Goal: Task Accomplishment & Management: Complete application form

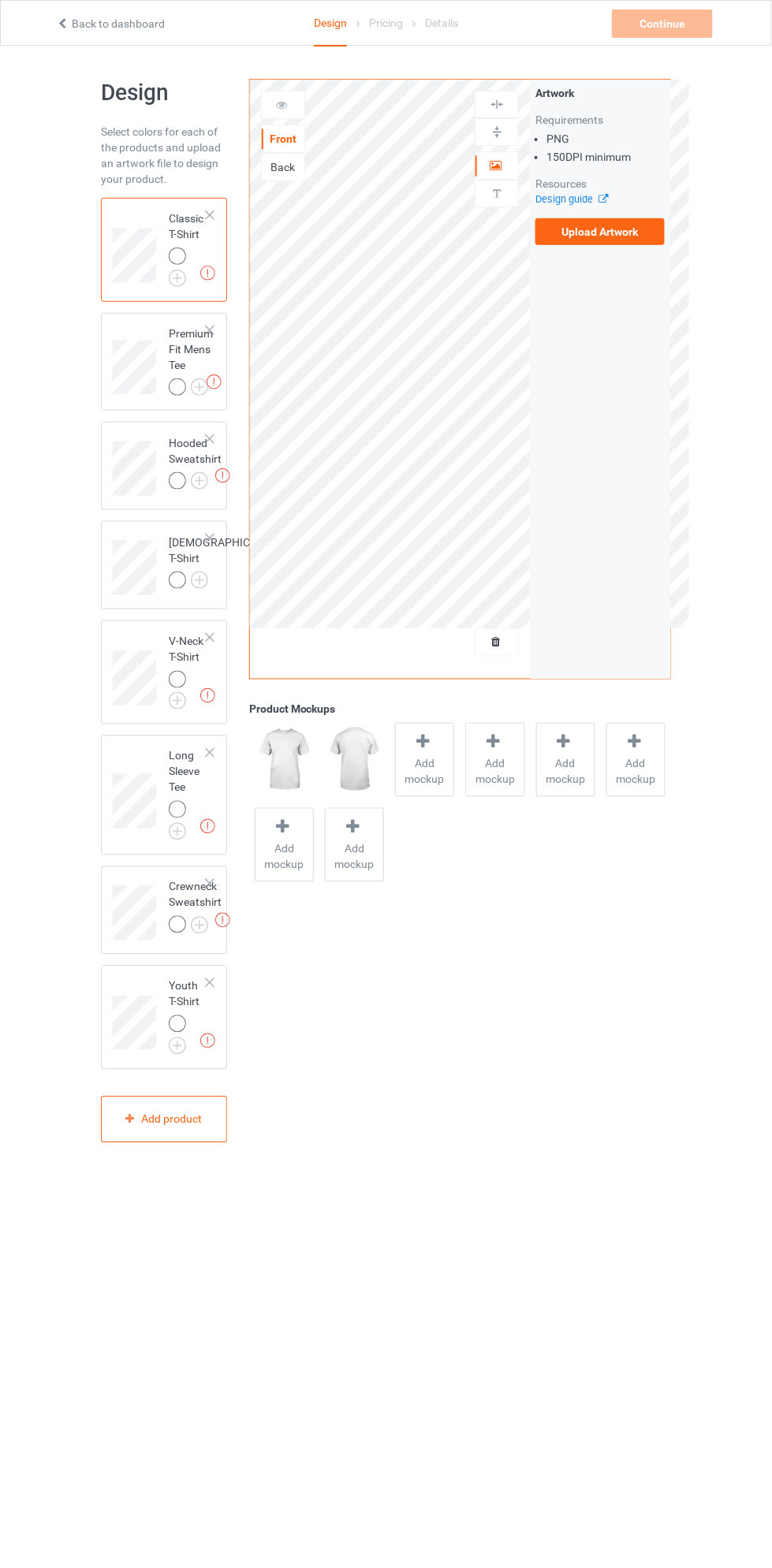
click at [642, 232] on label "Upload Artwork" at bounding box center [600, 231] width 129 height 27
click at [0, 0] on input "Upload Artwork" at bounding box center [0, 0] width 0 height 0
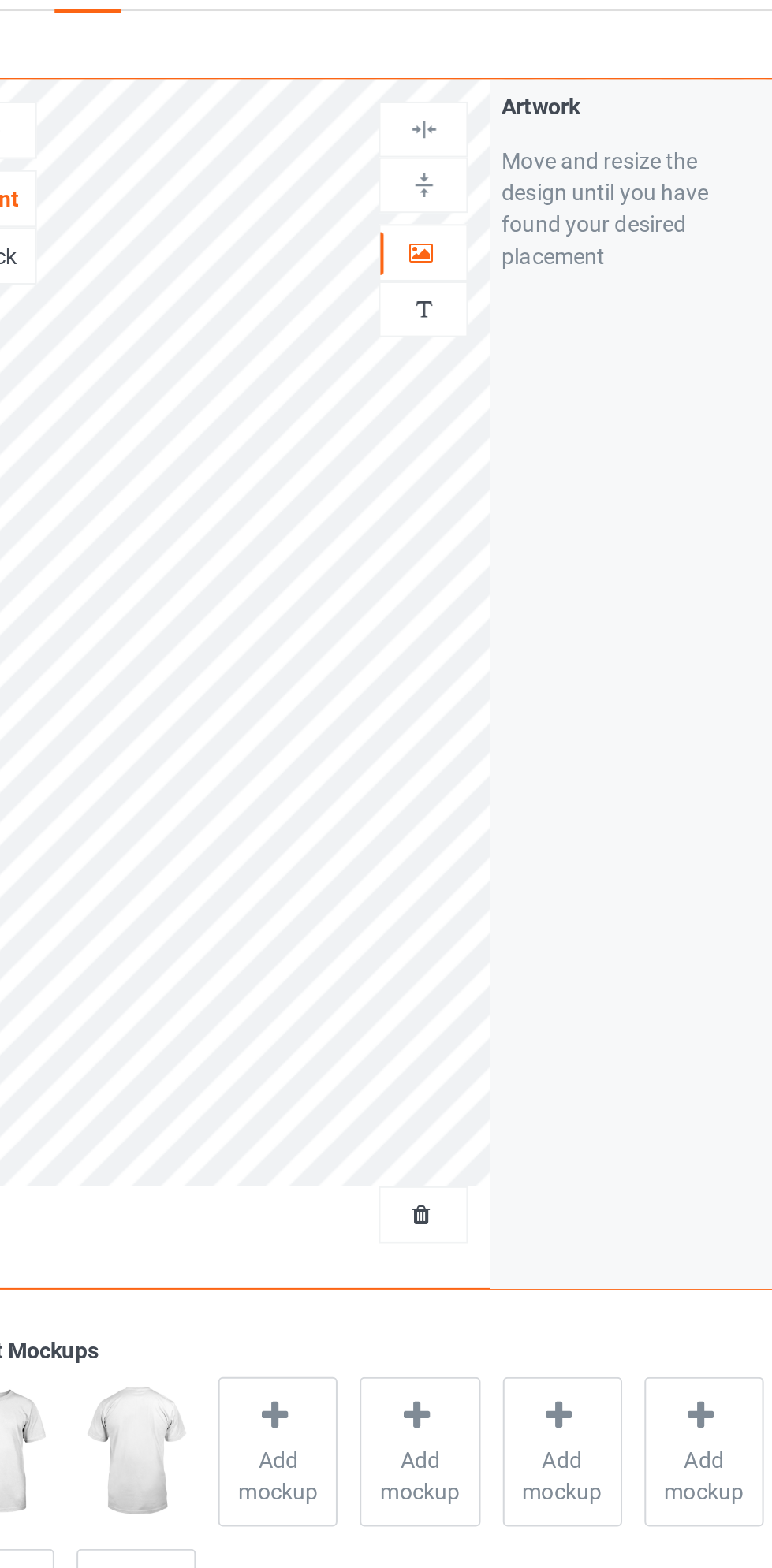
click at [500, 200] on img at bounding box center [496, 193] width 15 height 15
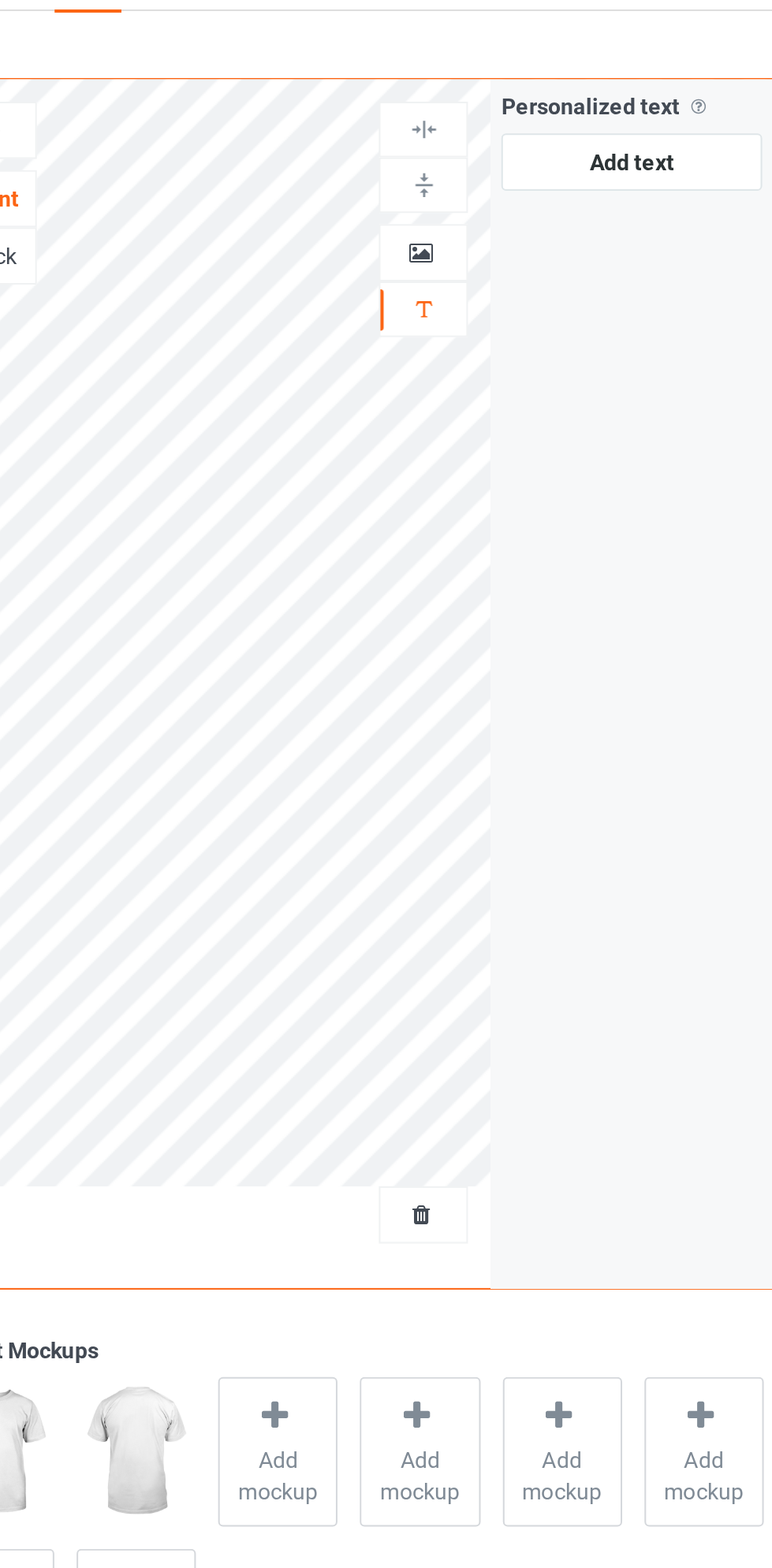
click at [500, 169] on icon at bounding box center [495, 163] width 14 height 11
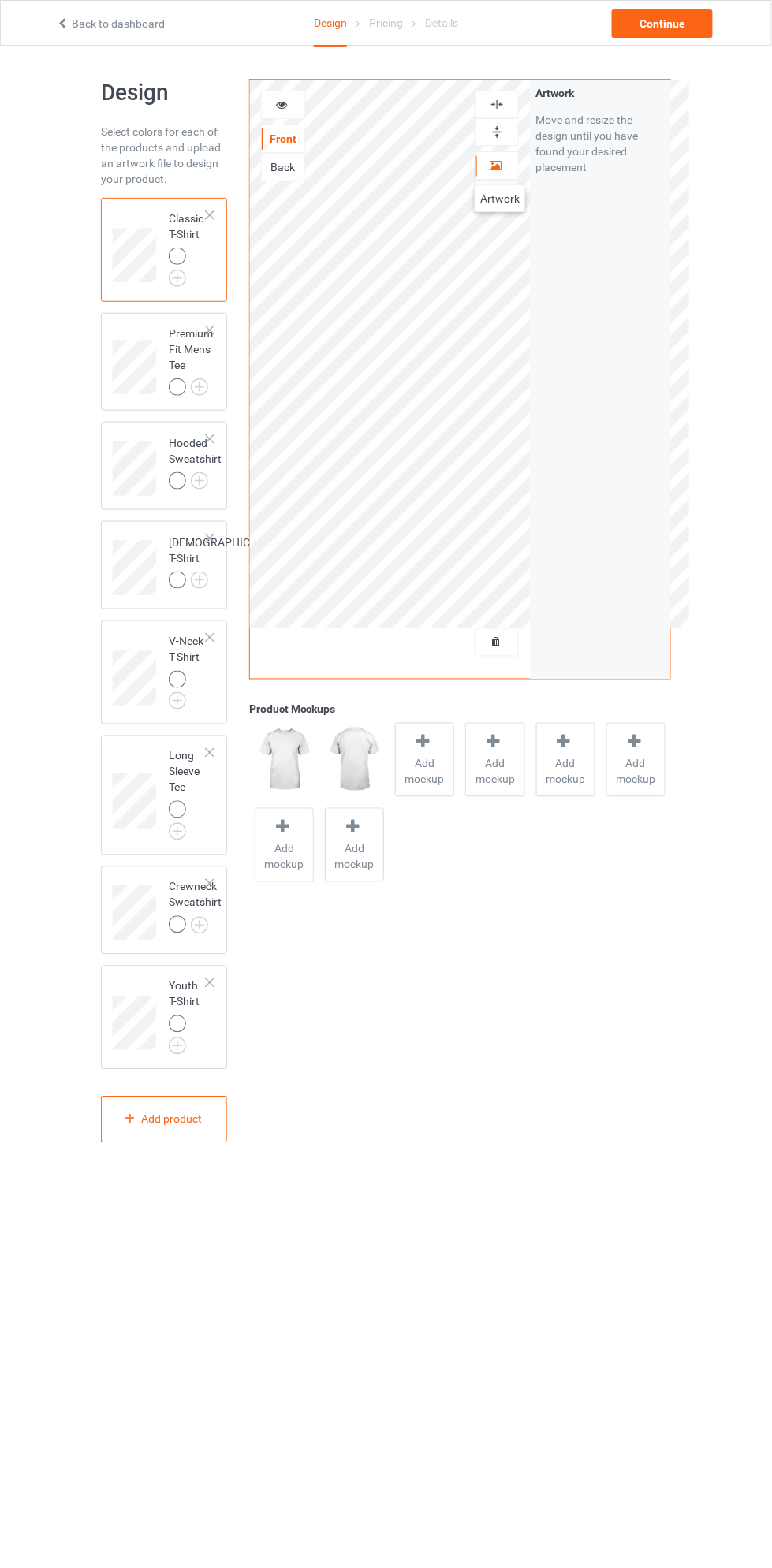
click at [0, 0] on img at bounding box center [0, 0] width 0 height 0
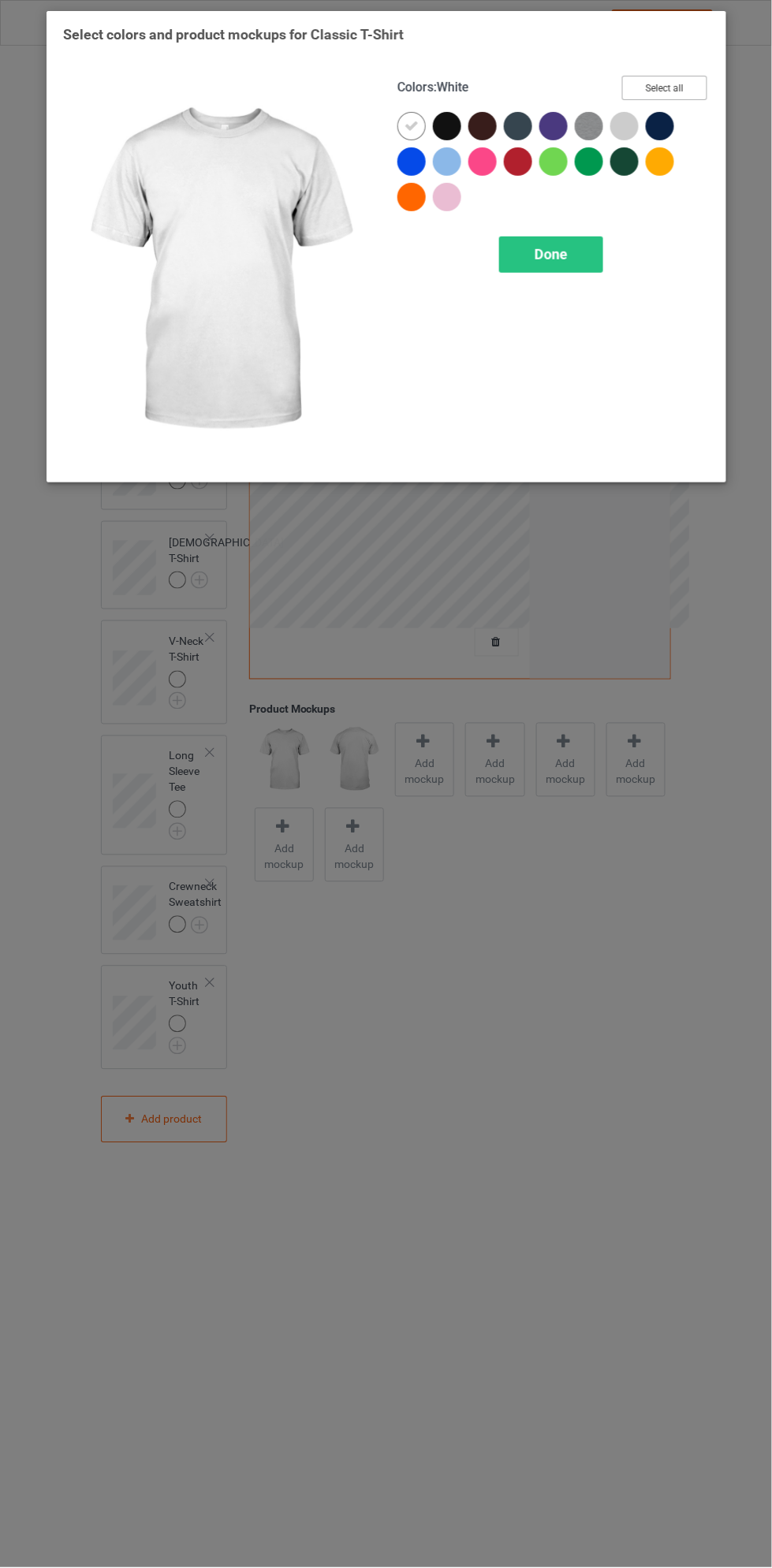
click at [693, 88] on button "Select all" at bounding box center [663, 87] width 85 height 25
click at [570, 262] on div "Done" at bounding box center [550, 254] width 104 height 36
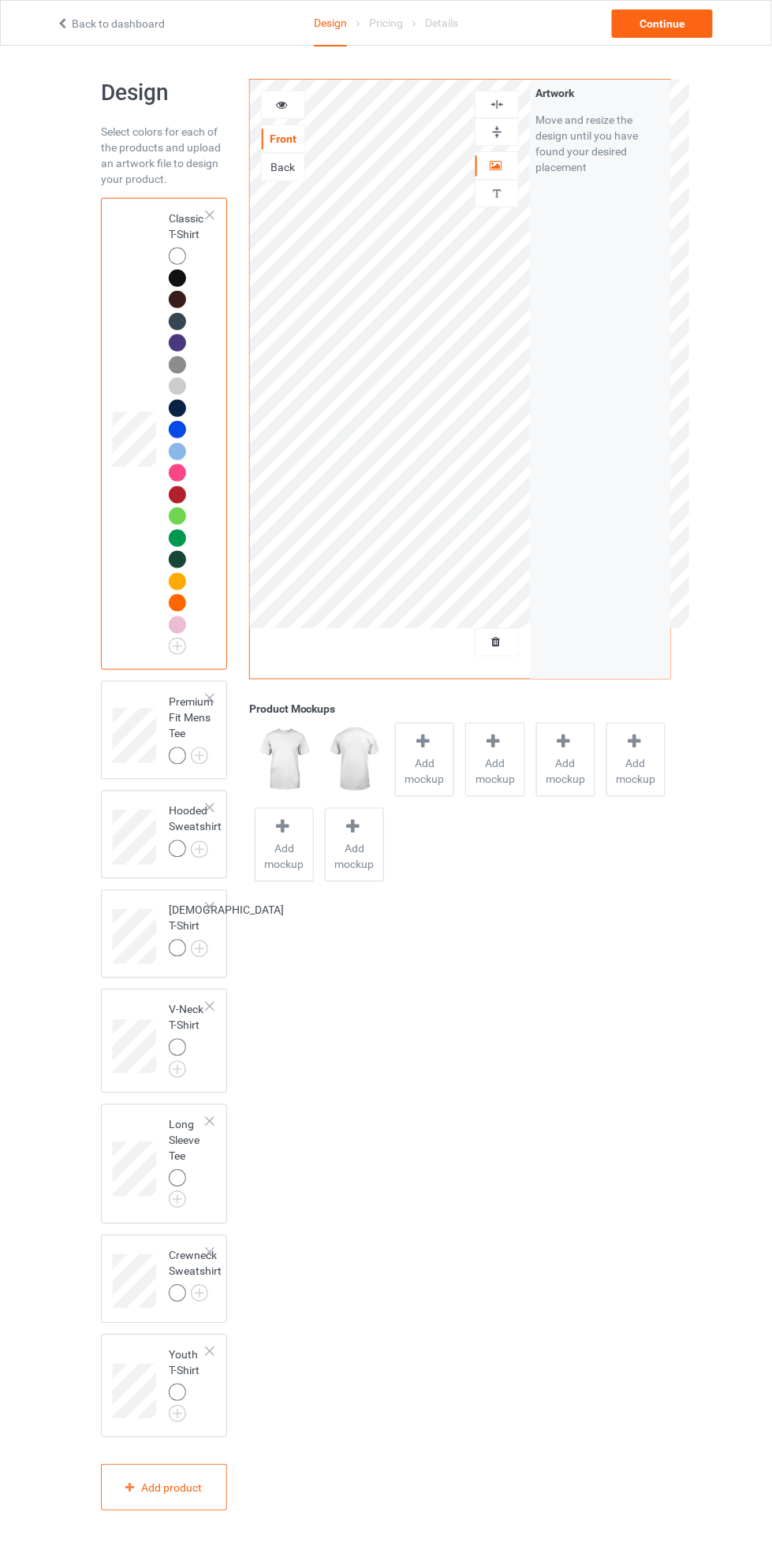
click at [0, 0] on img at bounding box center [0, 0] width 0 height 0
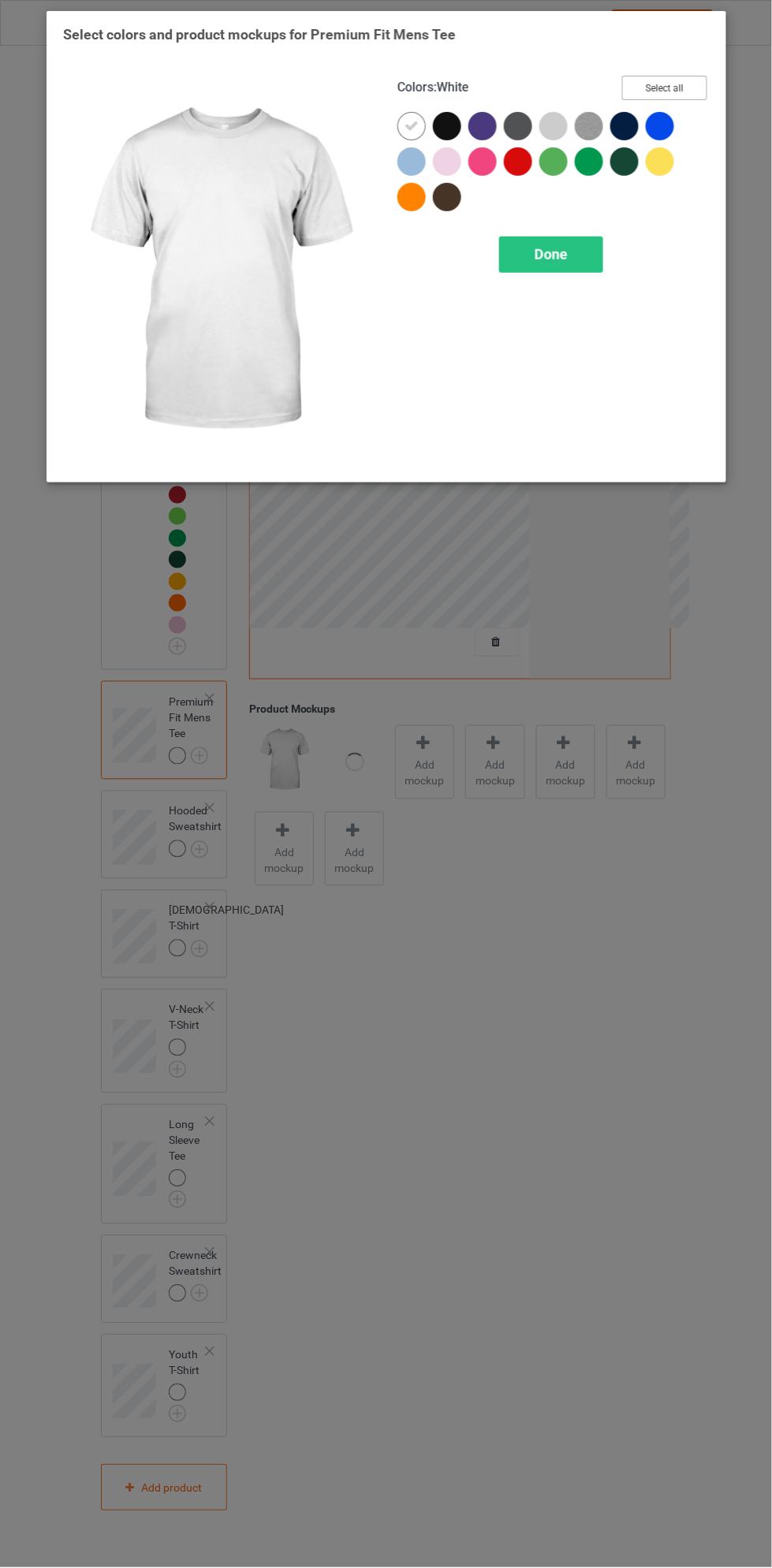
click at [685, 95] on button "Select all" at bounding box center [663, 87] width 85 height 25
click at [572, 248] on div "Done" at bounding box center [550, 254] width 104 height 36
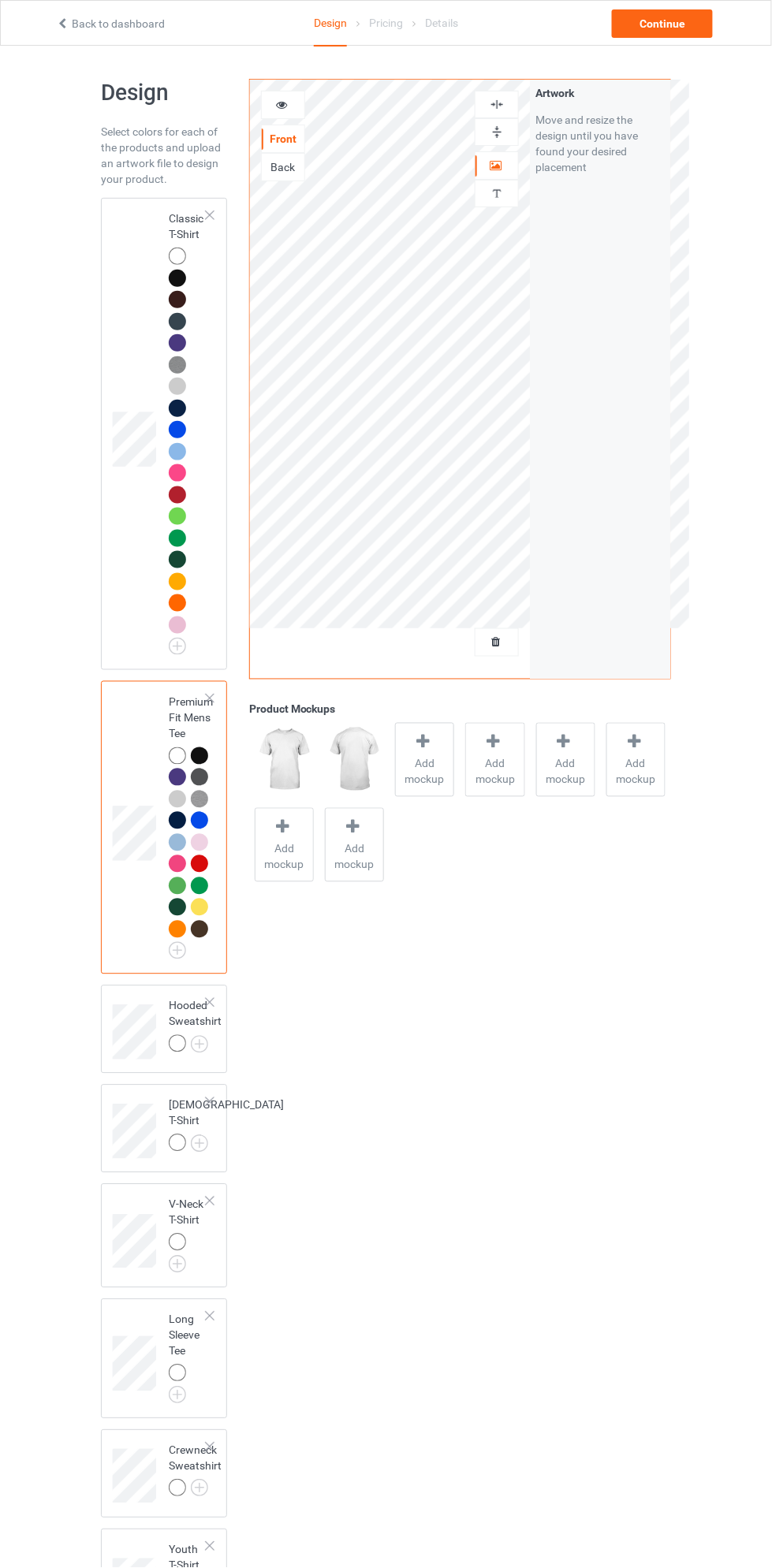
click at [0, 0] on img at bounding box center [0, 0] width 0 height 0
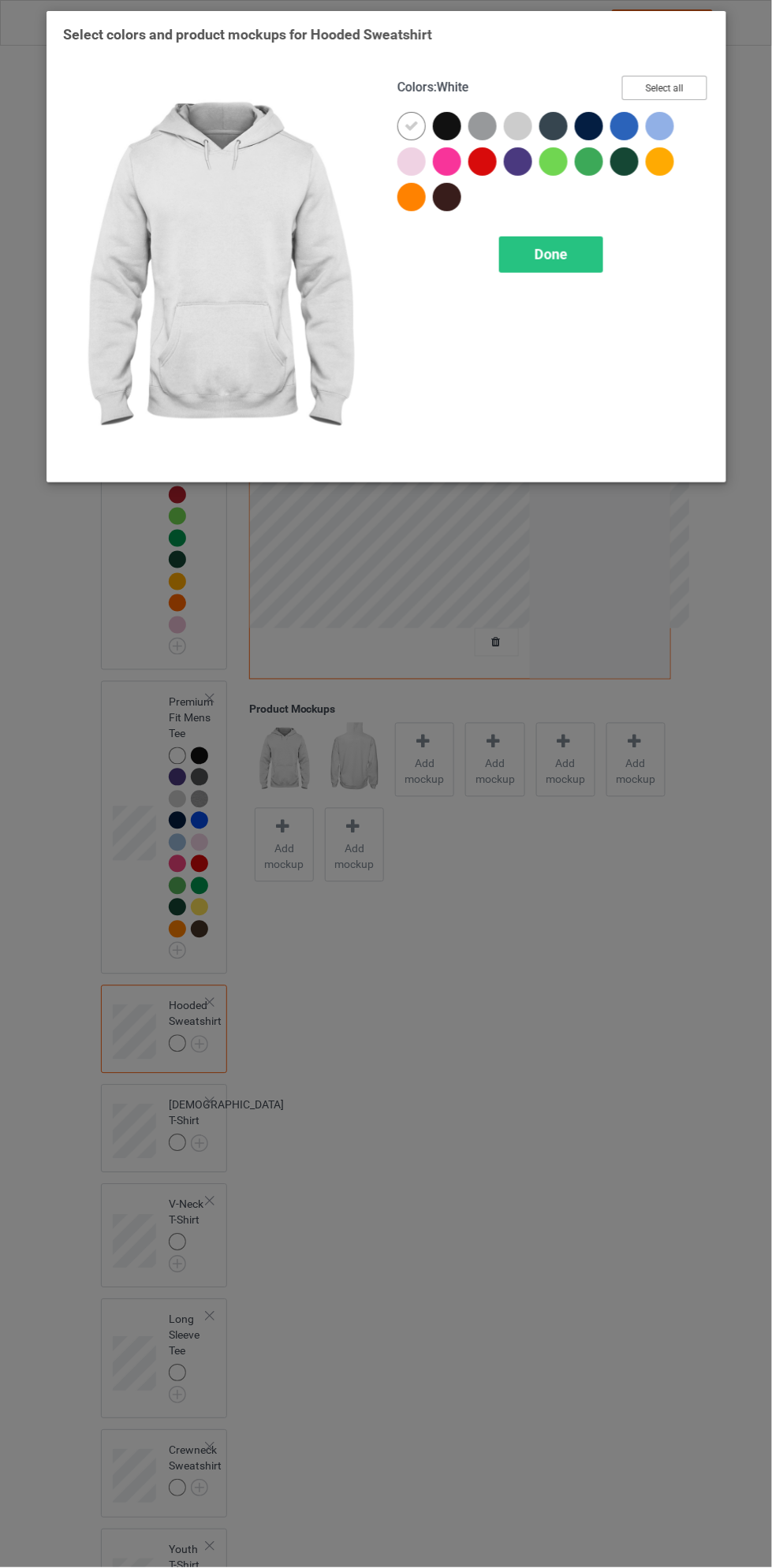
click at [697, 93] on button "Select all" at bounding box center [663, 87] width 85 height 25
click at [587, 261] on div "Done" at bounding box center [550, 254] width 104 height 36
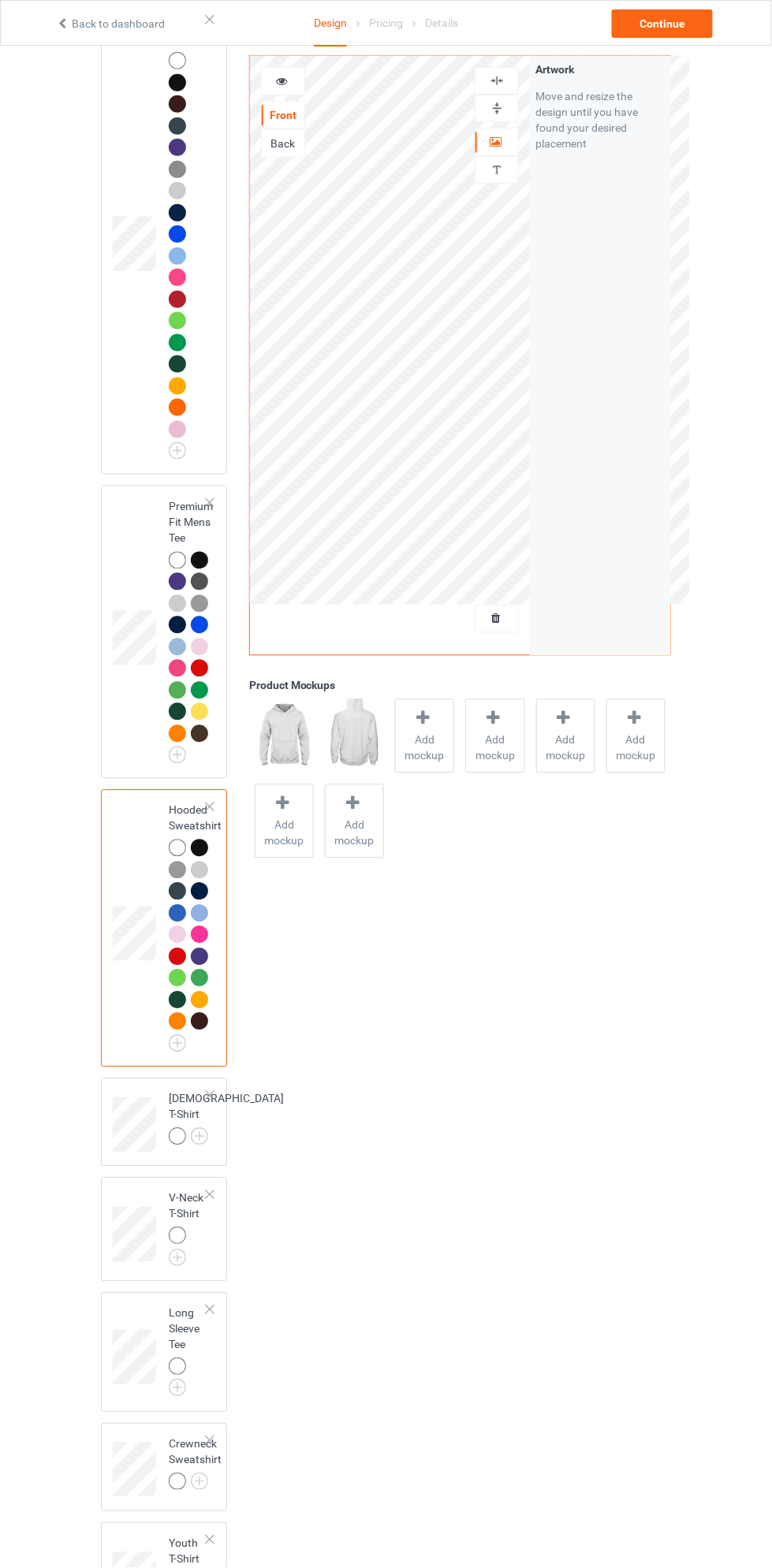
scroll to position [297, 0]
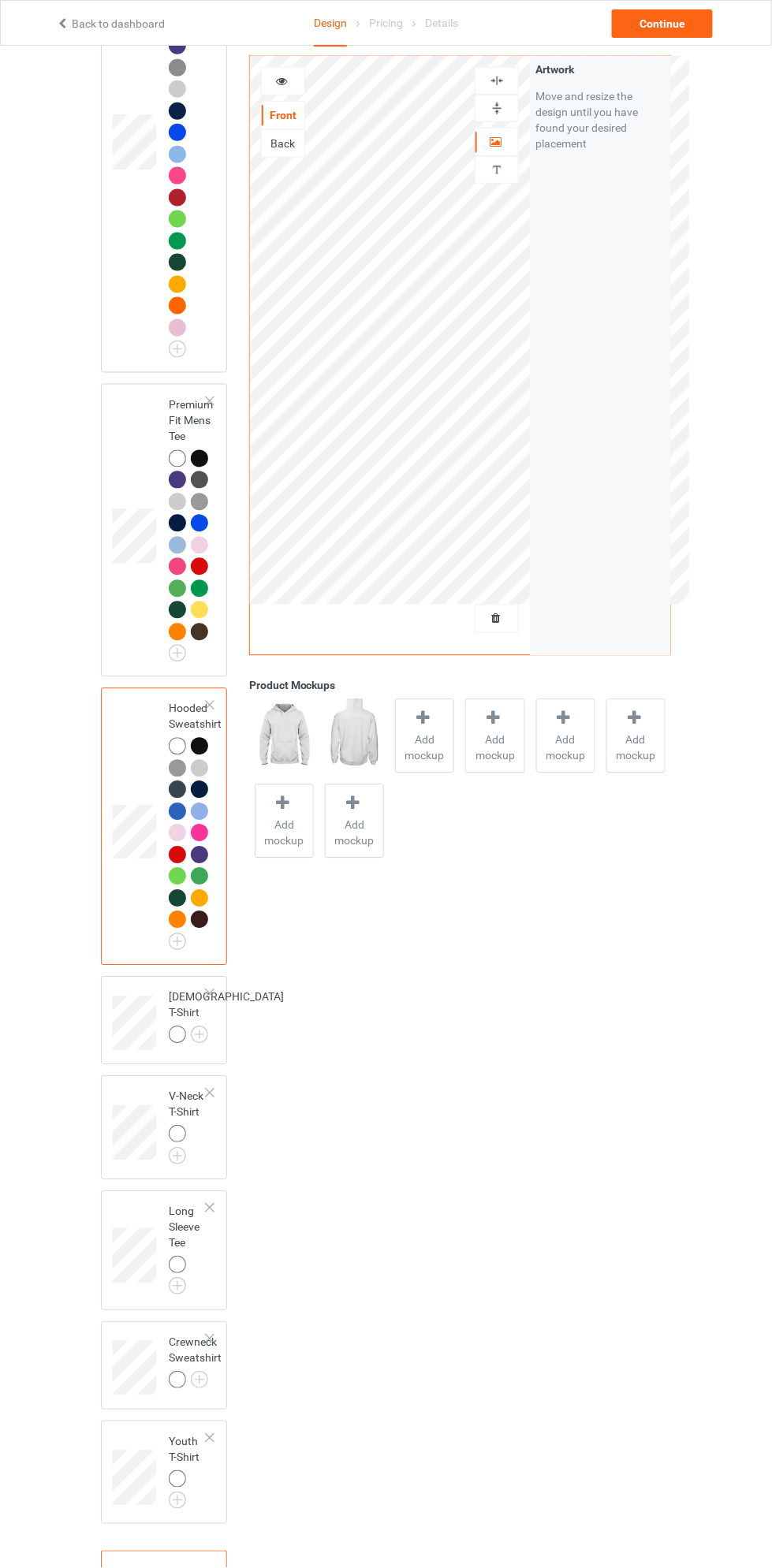
click at [0, 0] on img at bounding box center [0, 0] width 0 height 0
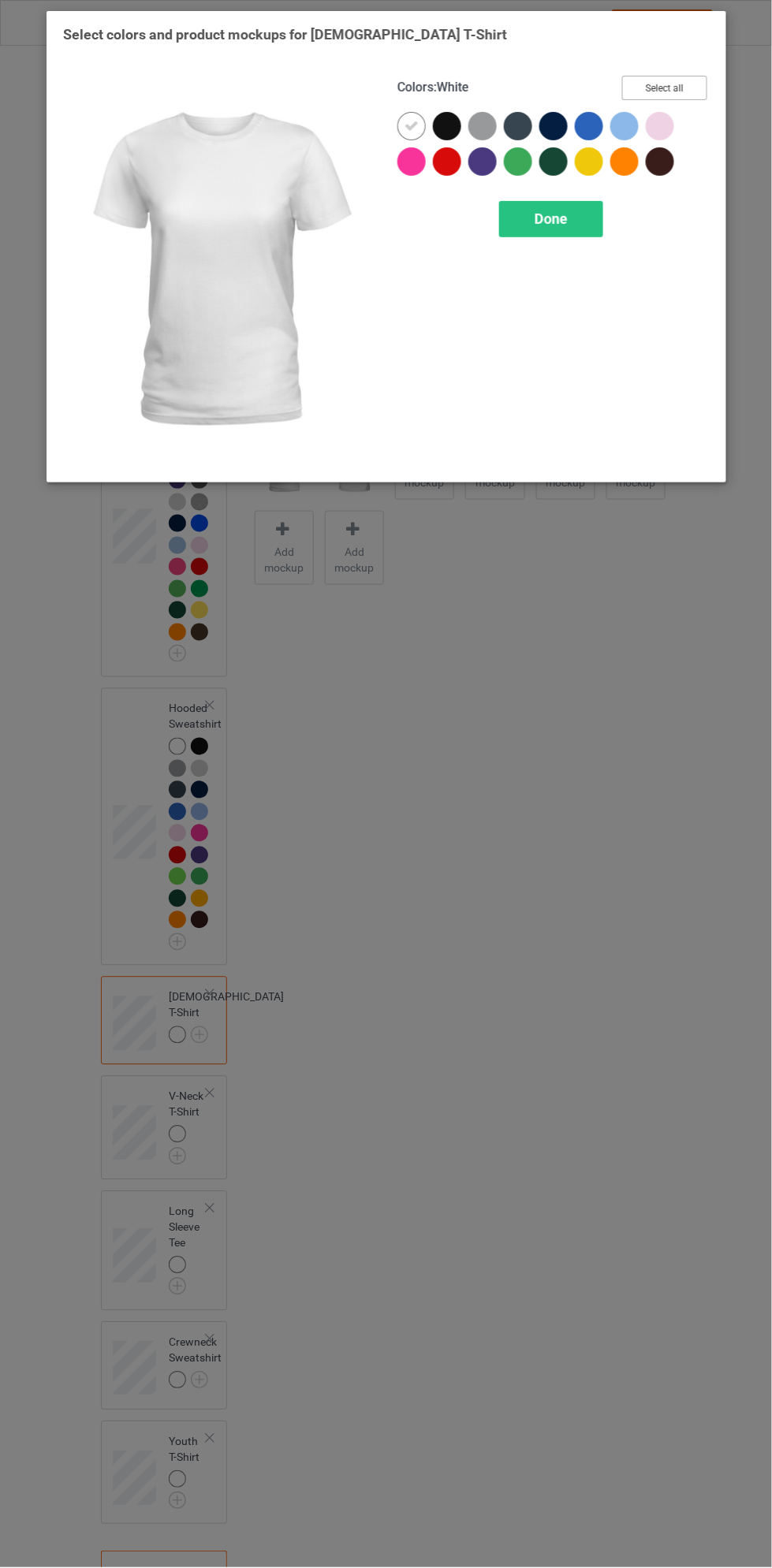
click at [679, 95] on button "Select all" at bounding box center [663, 87] width 85 height 25
click at [577, 216] on div "Done" at bounding box center [550, 219] width 104 height 36
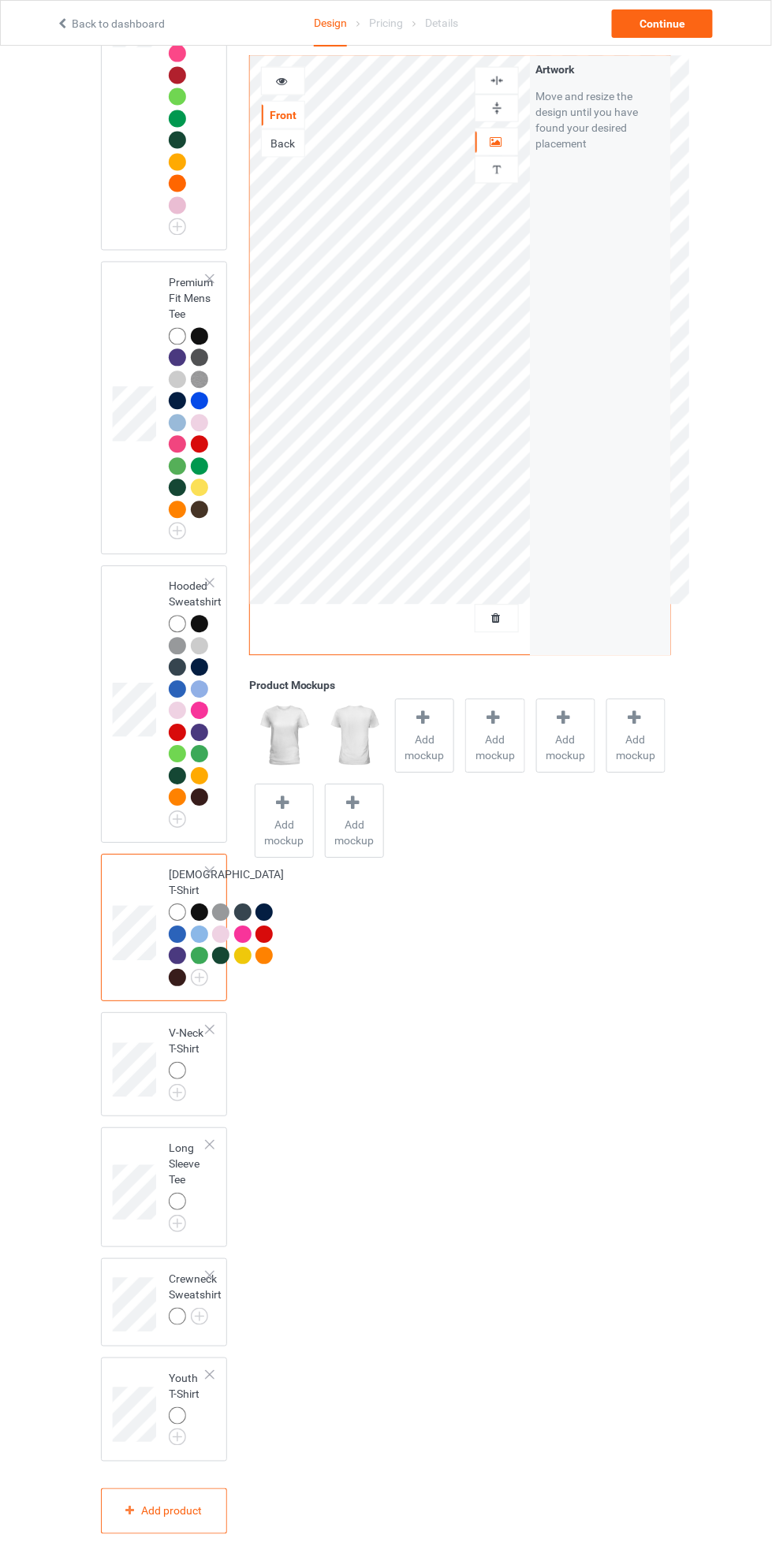
scroll to position [623, 0]
click at [0, 0] on img at bounding box center [0, 0] width 0 height 0
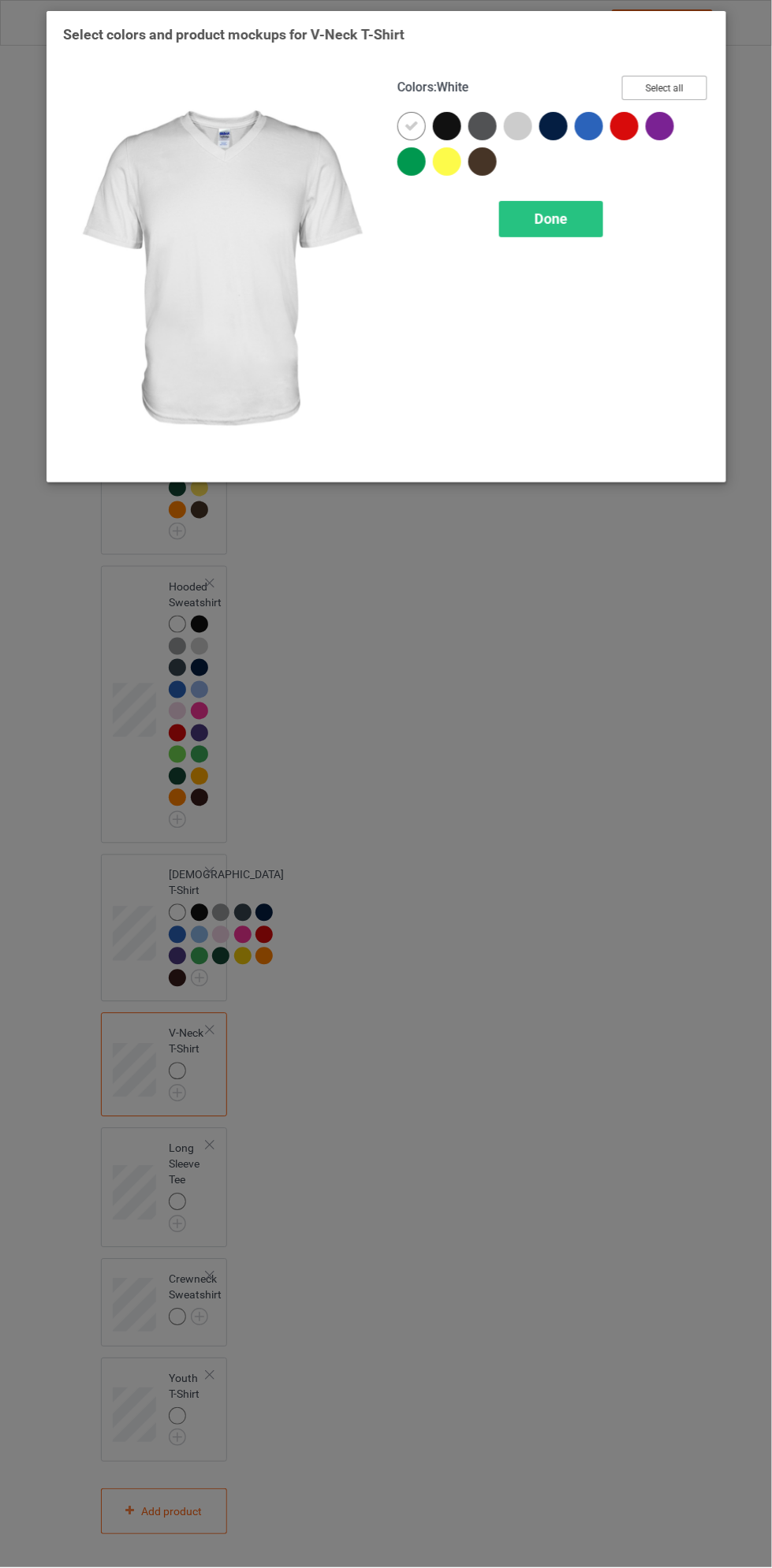
click at [691, 95] on button "Select all" at bounding box center [663, 87] width 85 height 25
click at [578, 213] on div "Done" at bounding box center [550, 219] width 104 height 36
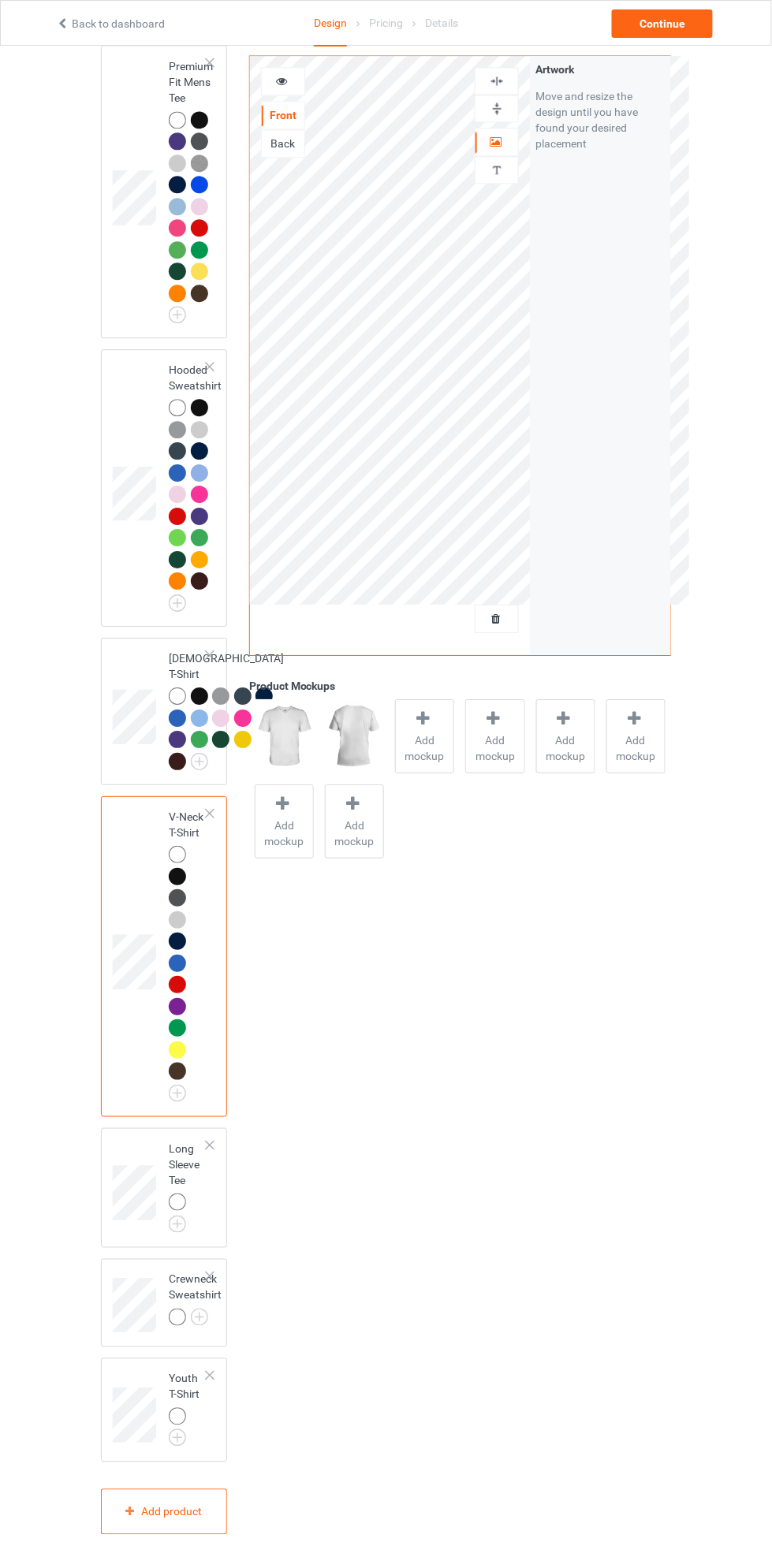
scroll to position [840, 0]
click at [0, 0] on img at bounding box center [0, 0] width 0 height 0
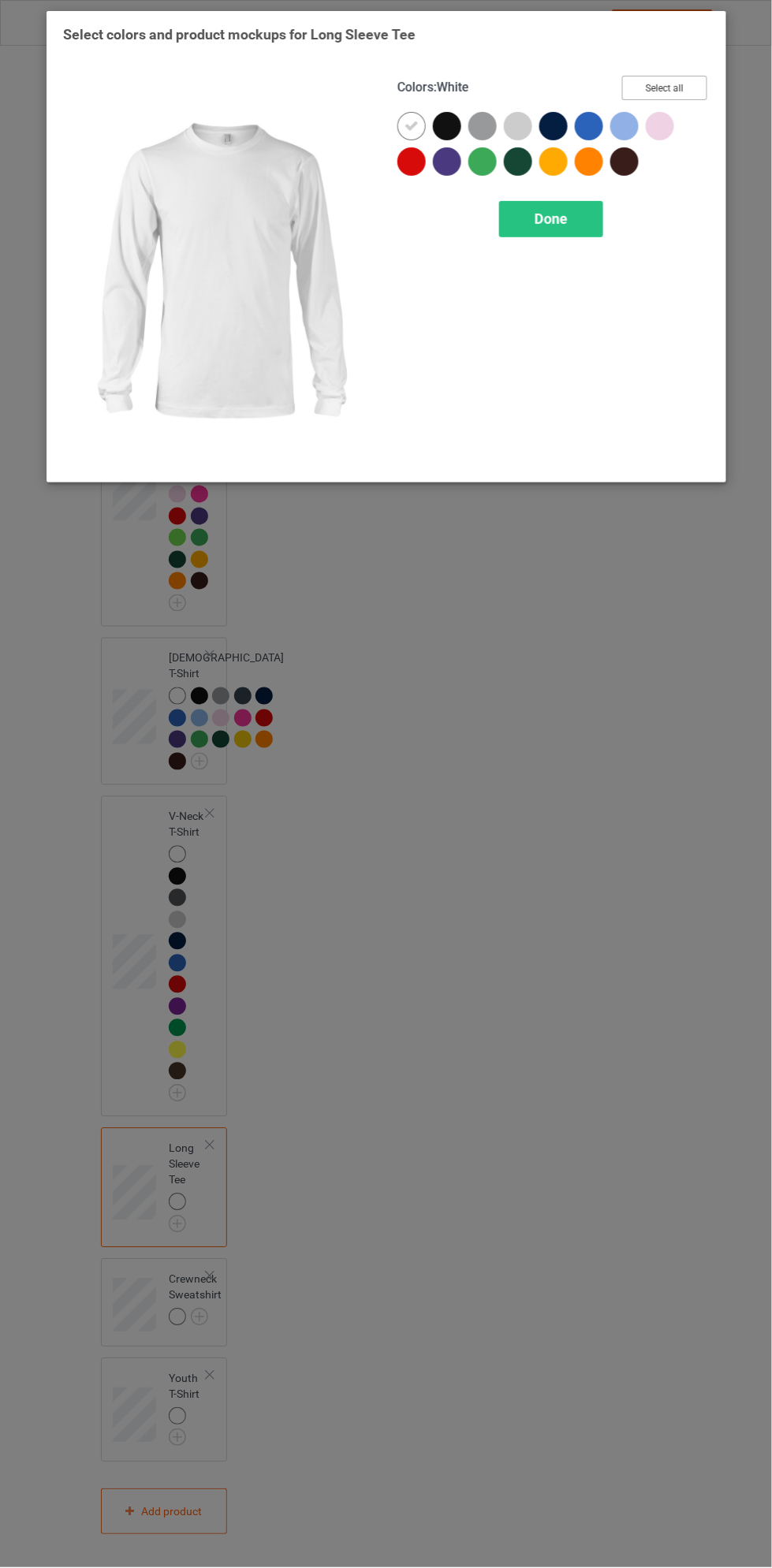
click at [704, 89] on button "Select all" at bounding box center [663, 87] width 85 height 25
click at [577, 230] on div "Done" at bounding box center [550, 219] width 104 height 36
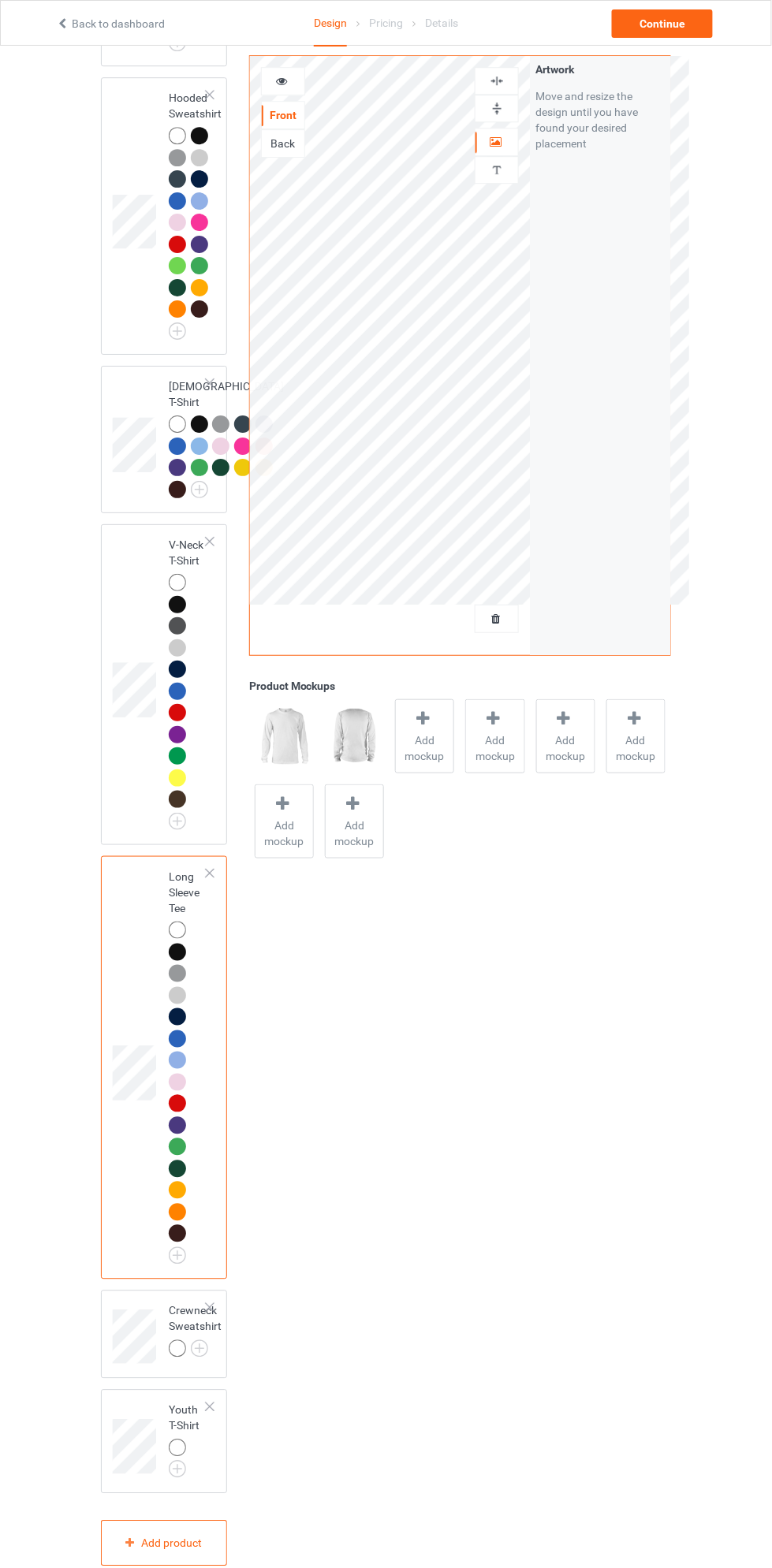
scroll to position [1142, 0]
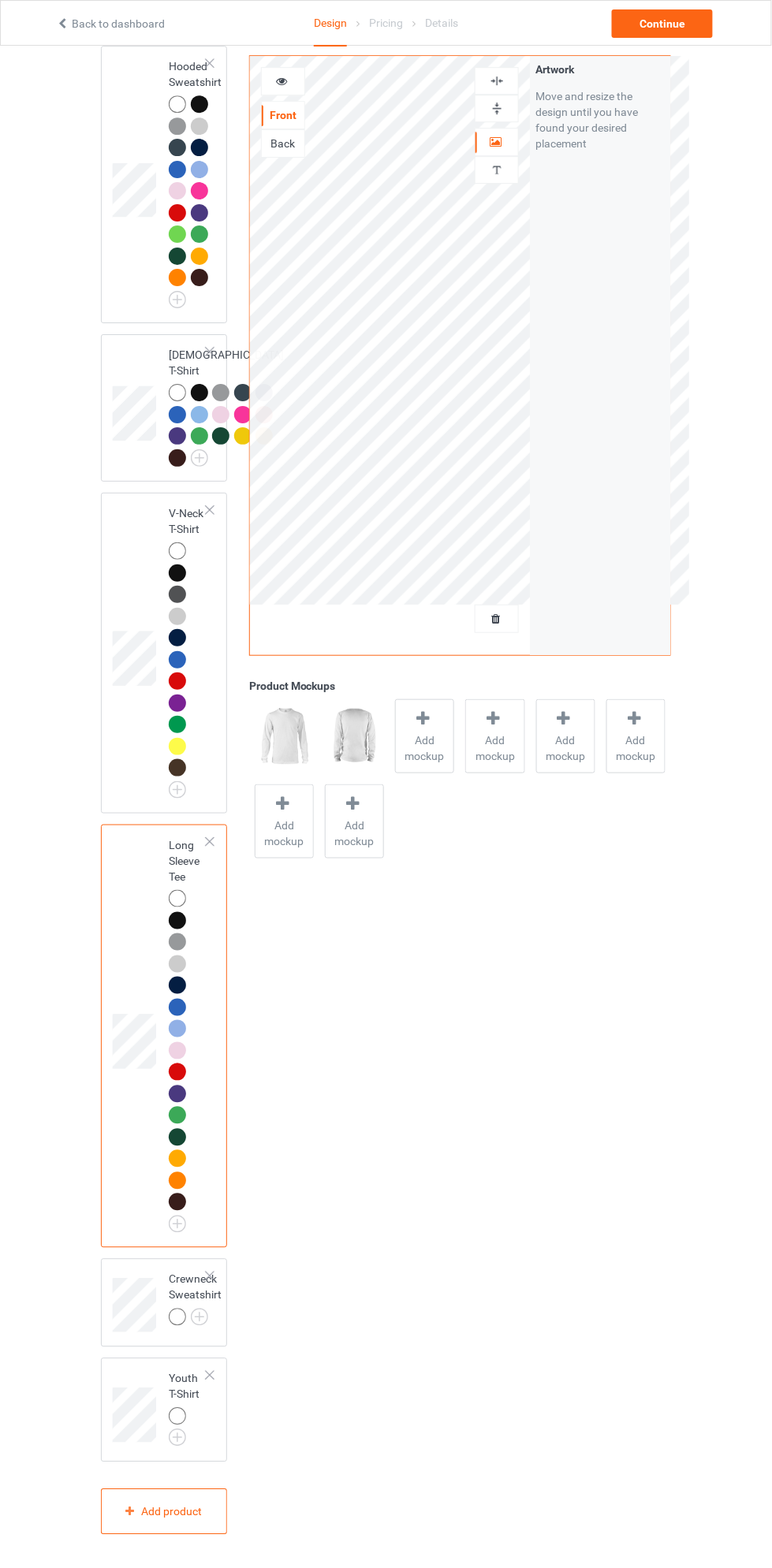
click at [0, 0] on img at bounding box center [0, 0] width 0 height 0
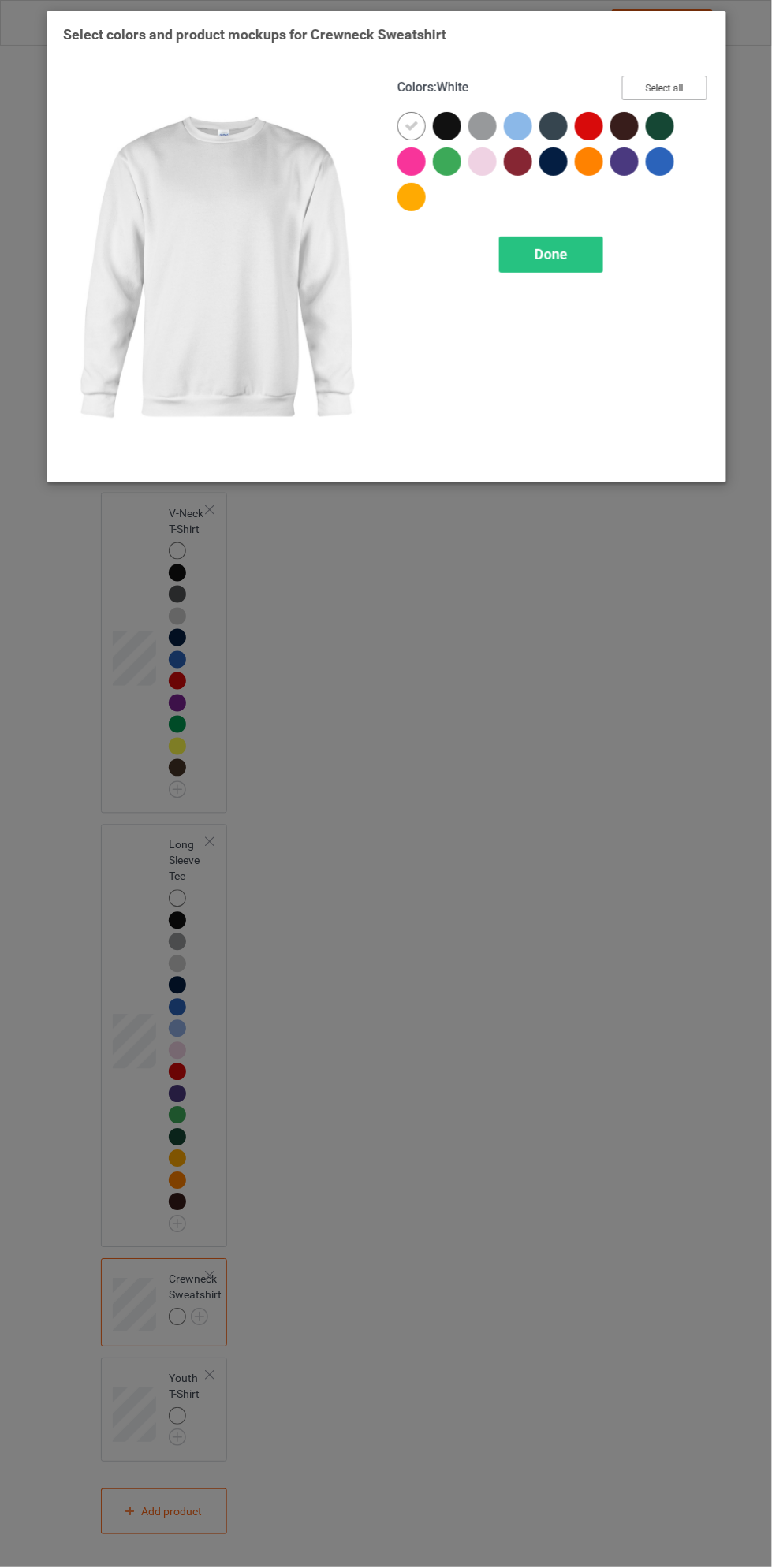
click at [693, 88] on button "Select all" at bounding box center [663, 87] width 85 height 25
click at [583, 252] on div "Done" at bounding box center [550, 254] width 104 height 36
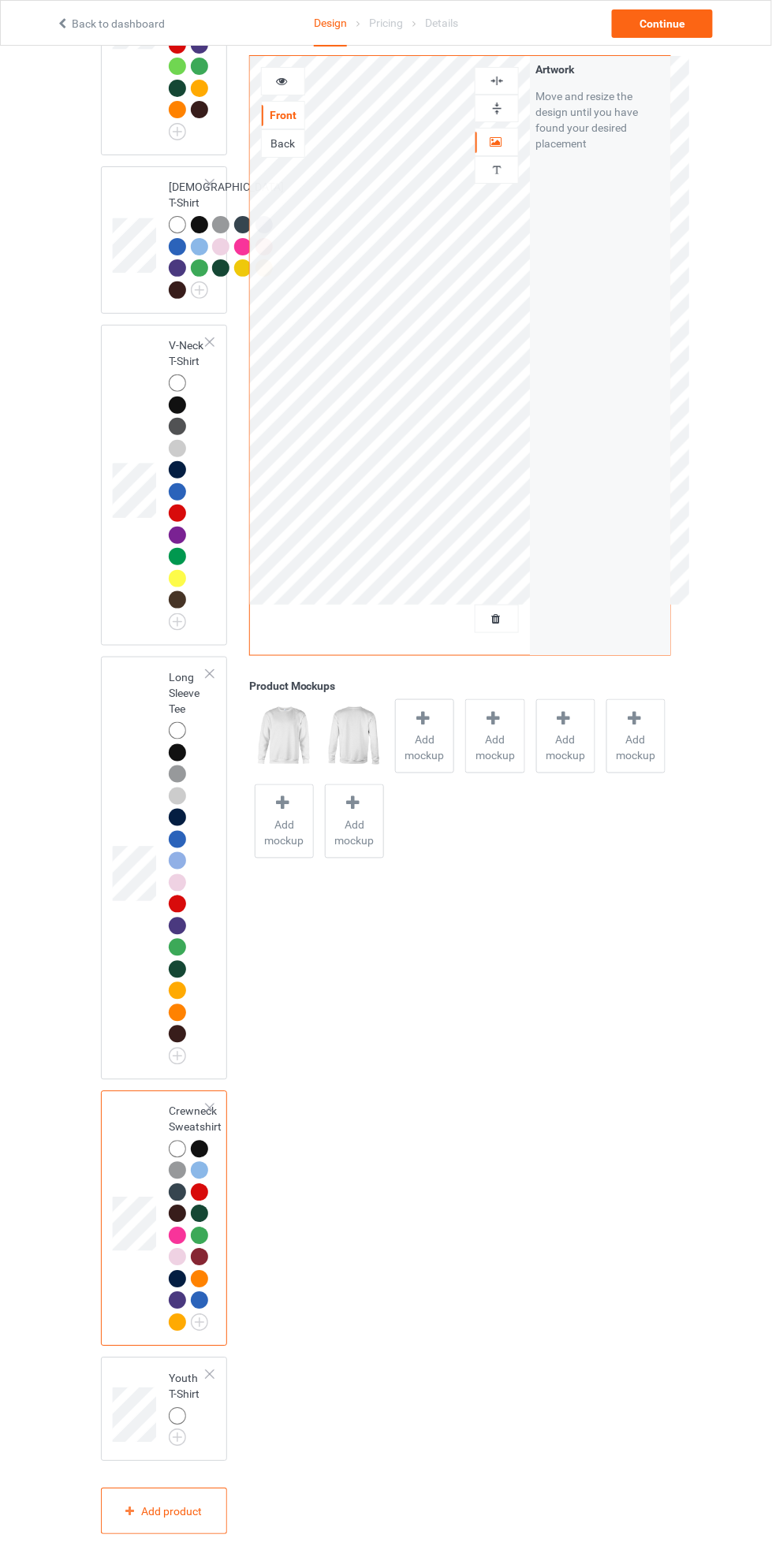
scroll to position [1311, 0]
click at [0, 0] on img at bounding box center [0, 0] width 0 height 0
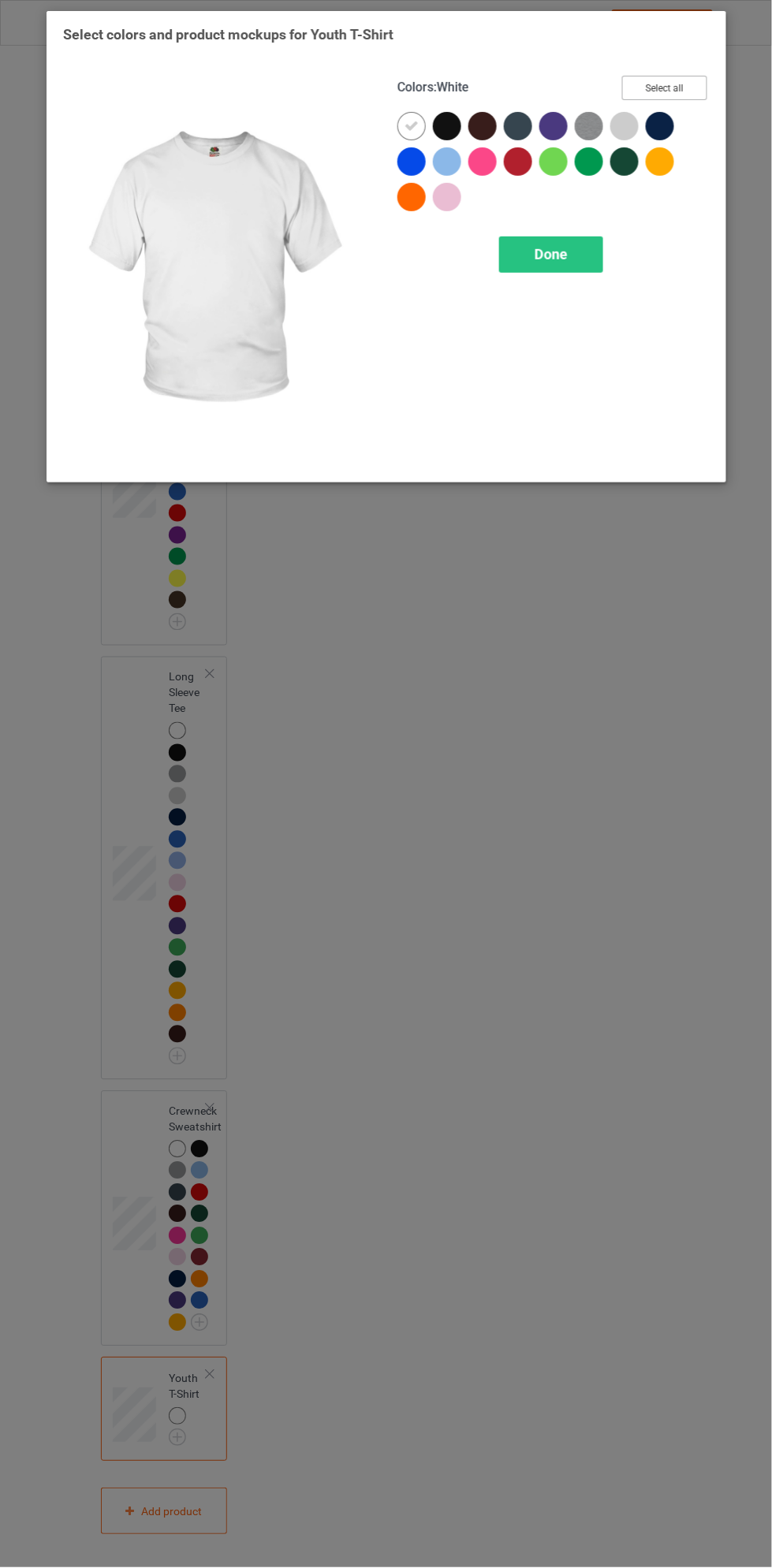
click at [684, 85] on button "Select all" at bounding box center [663, 87] width 85 height 25
click at [585, 271] on div "Done" at bounding box center [550, 254] width 104 height 36
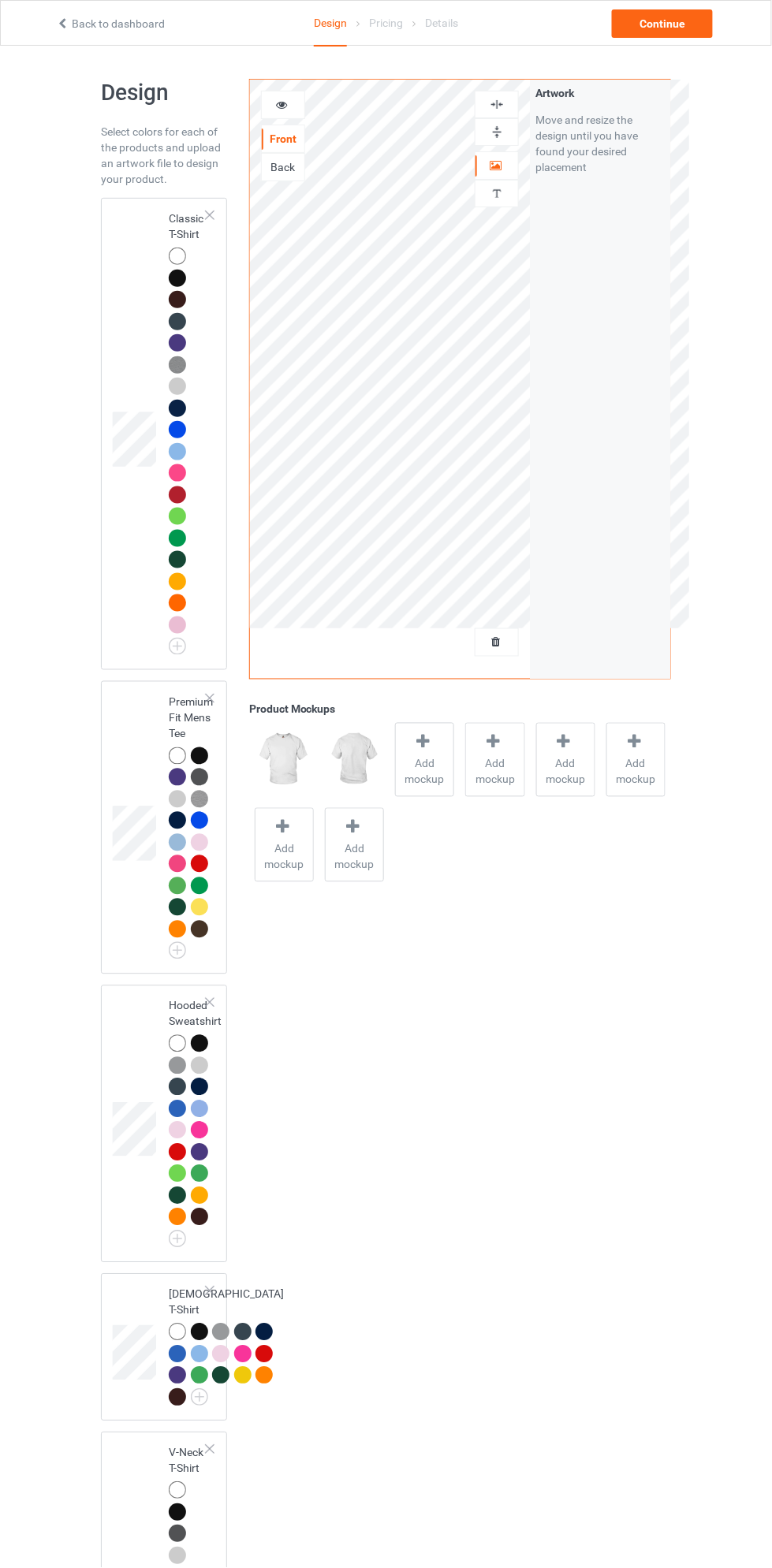
click at [140, 371] on td at bounding box center [136, 434] width 47 height 459
click at [441, 769] on span "Add mockup" at bounding box center [424, 771] width 57 height 32
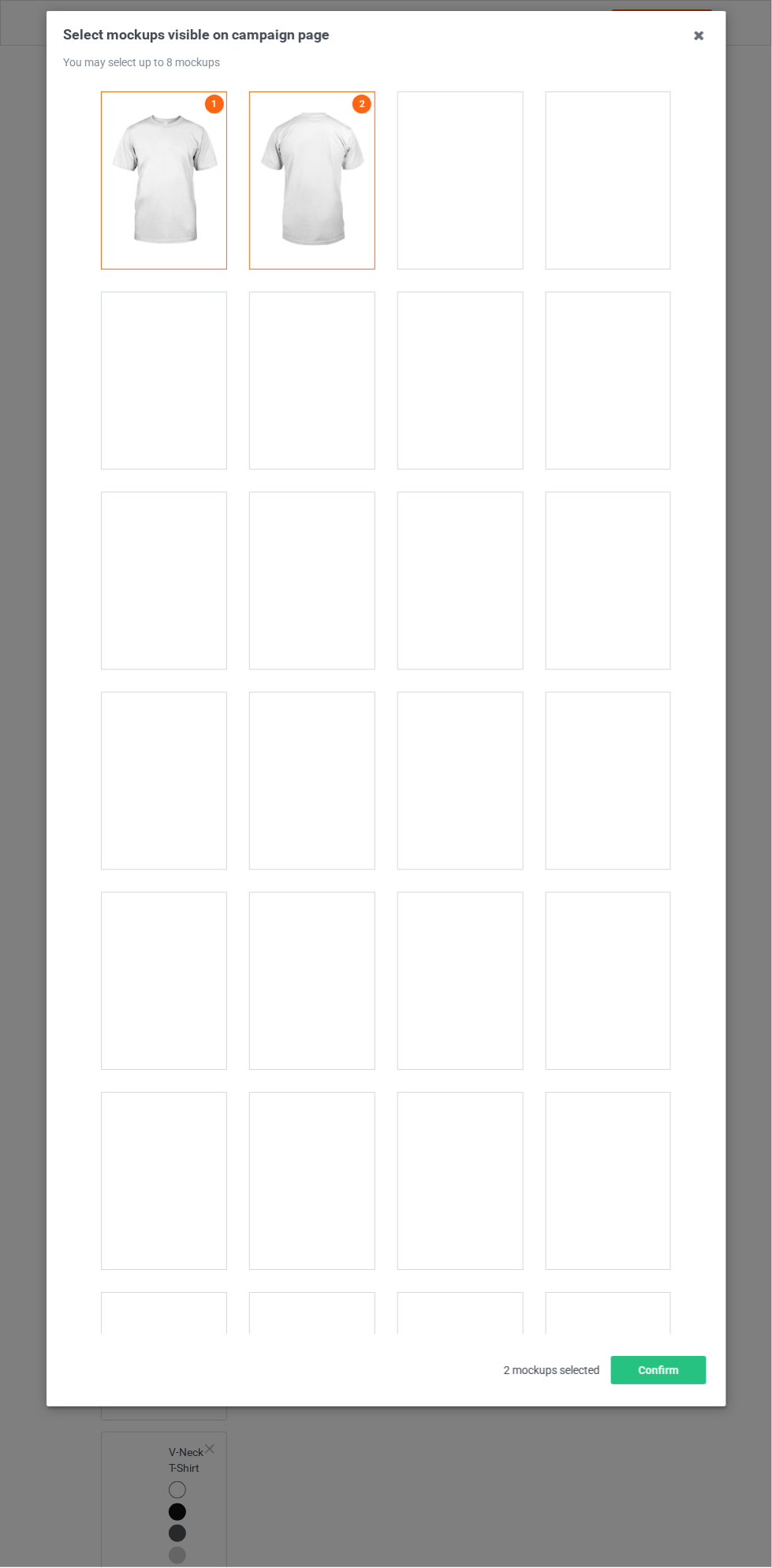
click at [300, 607] on div at bounding box center [312, 581] width 124 height 177
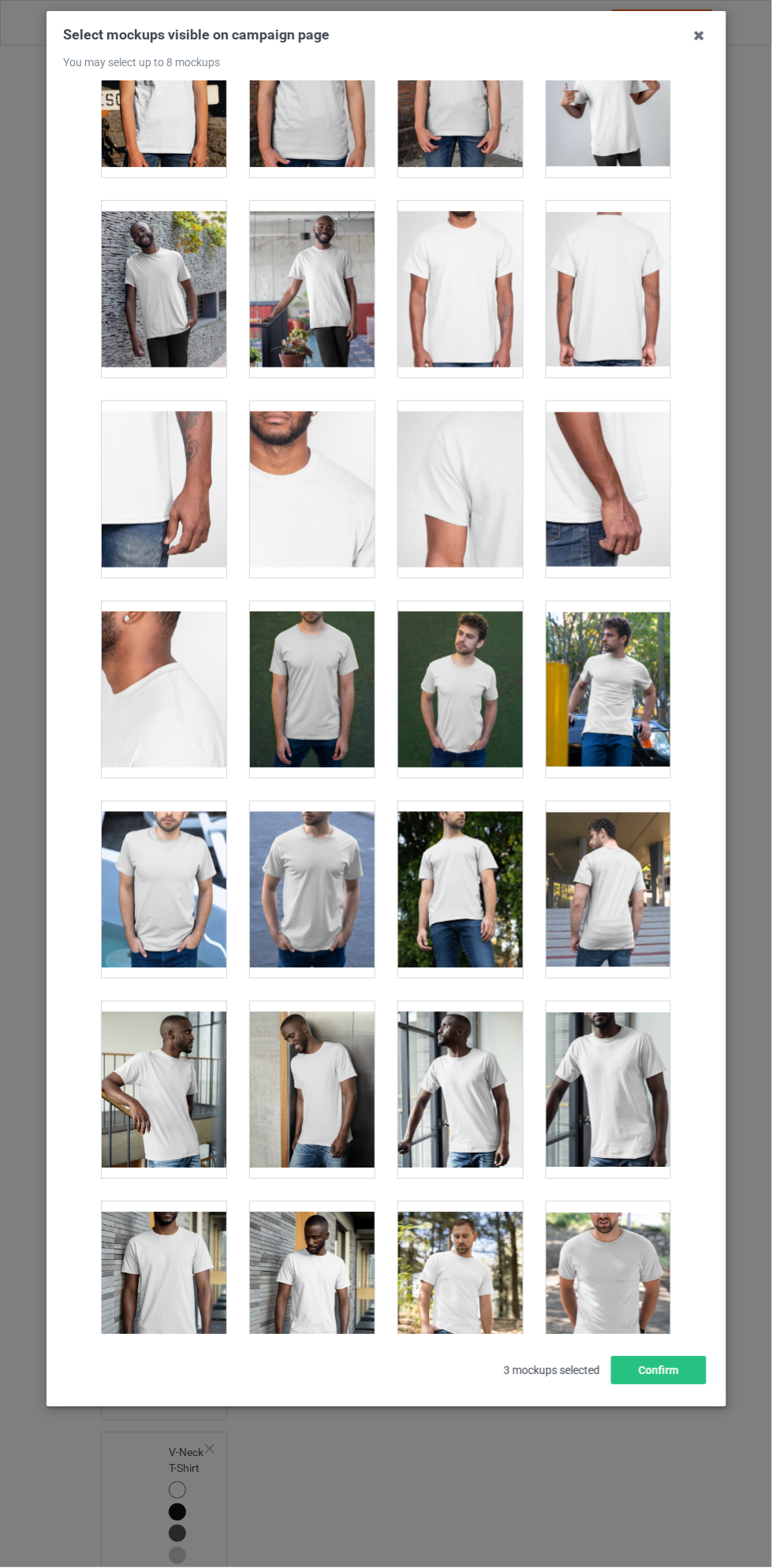
scroll to position [713, 0]
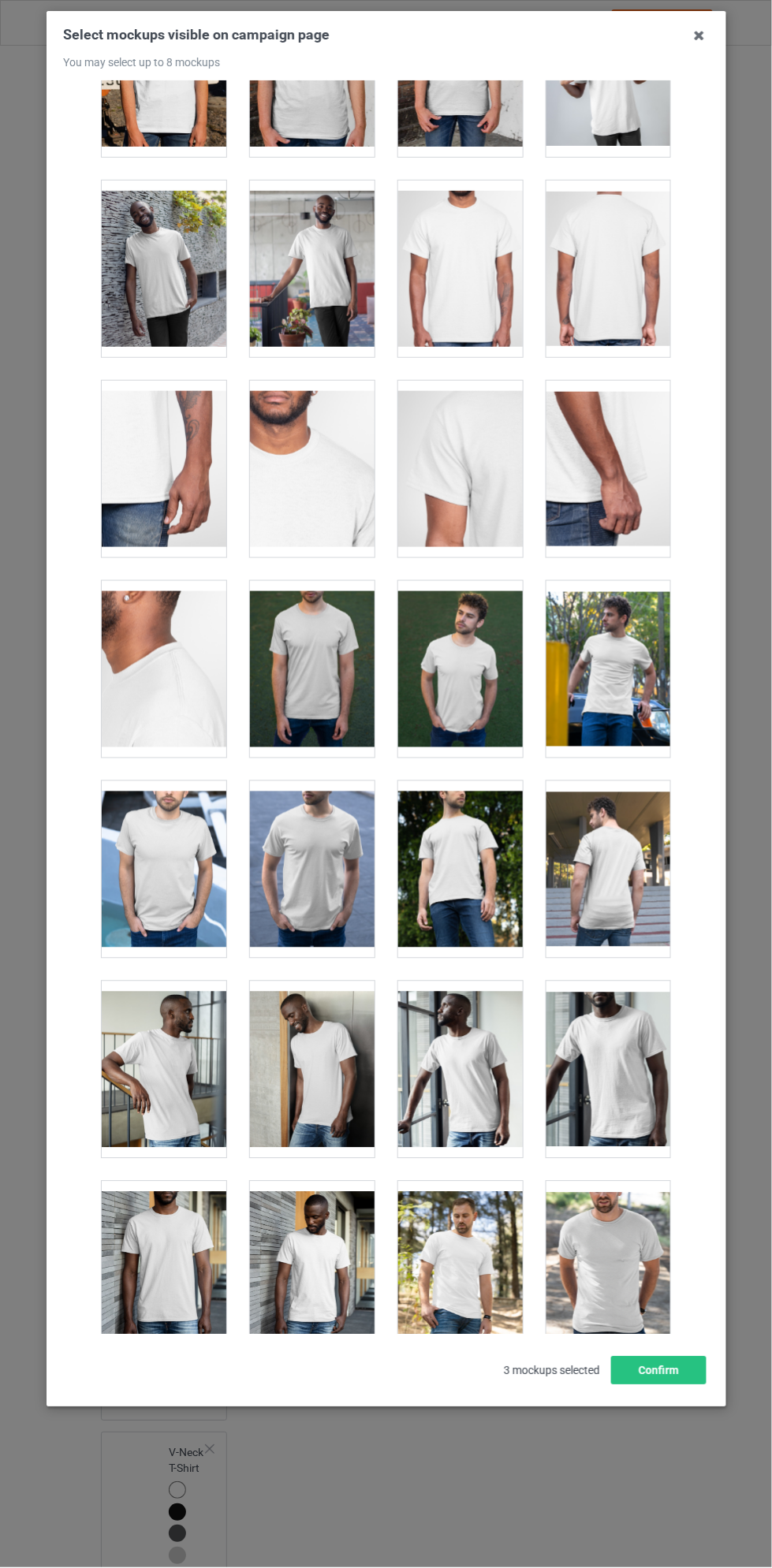
click at [275, 484] on div at bounding box center [312, 469] width 124 height 177
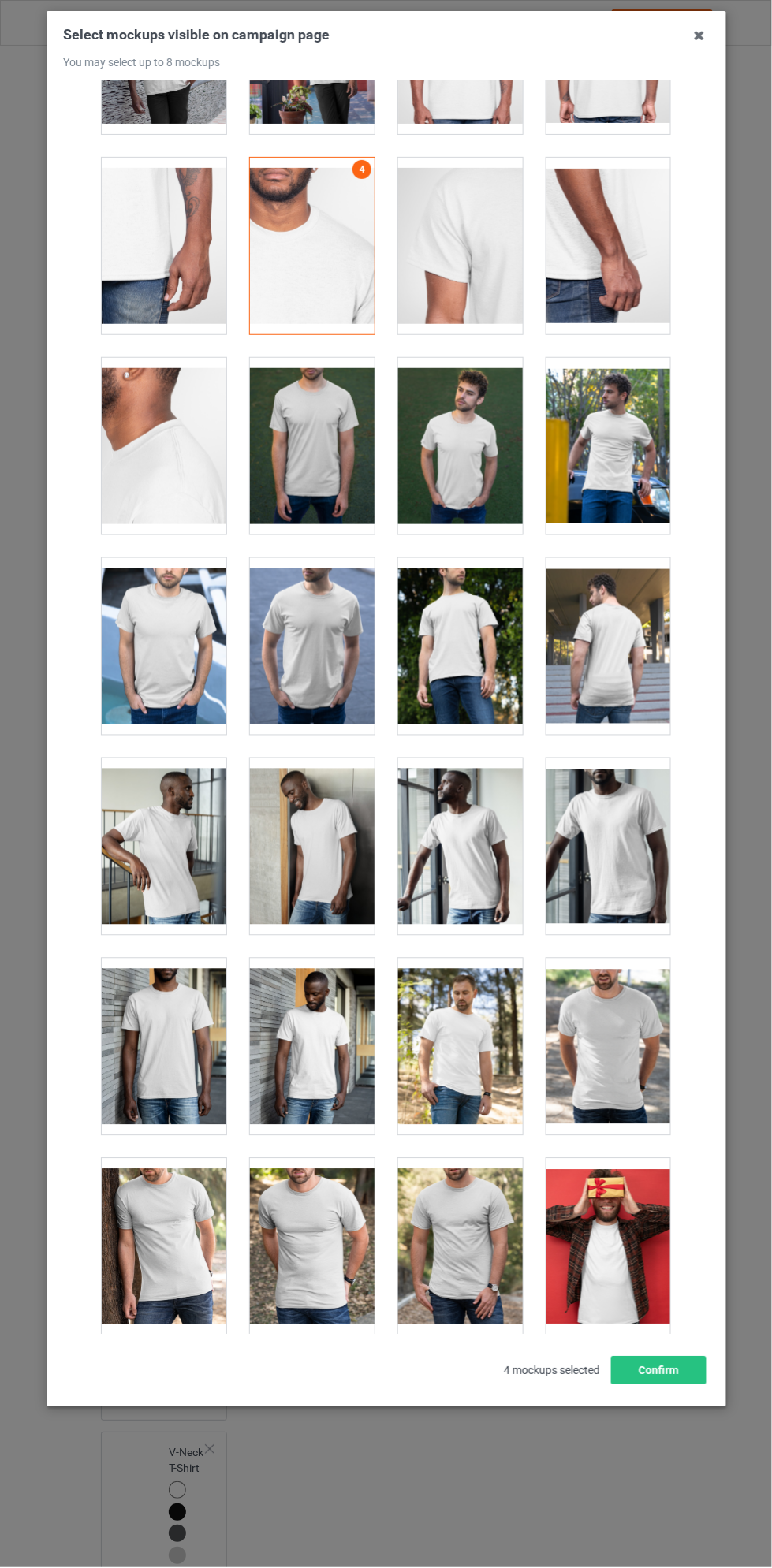
scroll to position [973, 0]
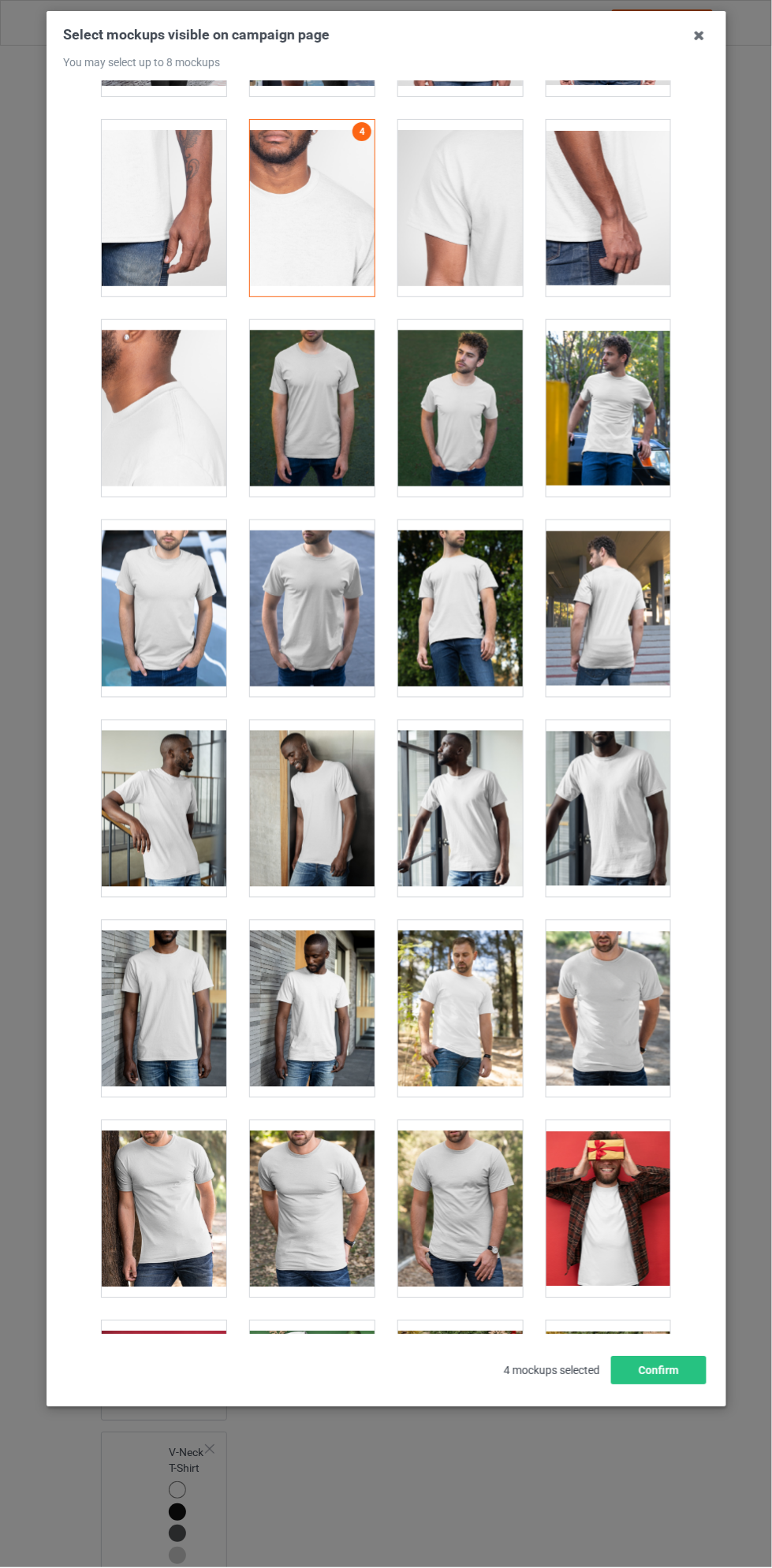
click at [304, 616] on div at bounding box center [312, 608] width 124 height 177
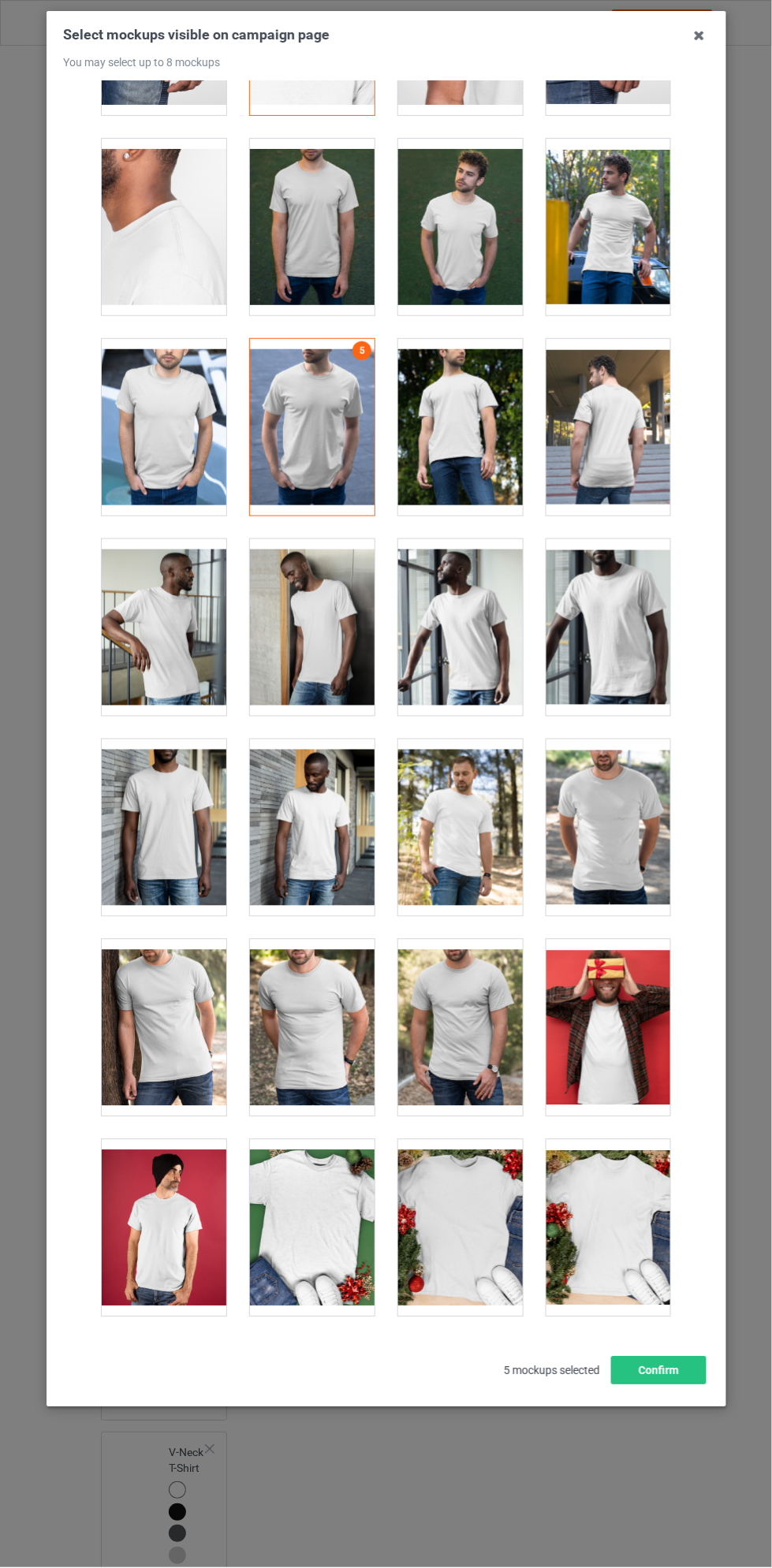
scroll to position [1164, 0]
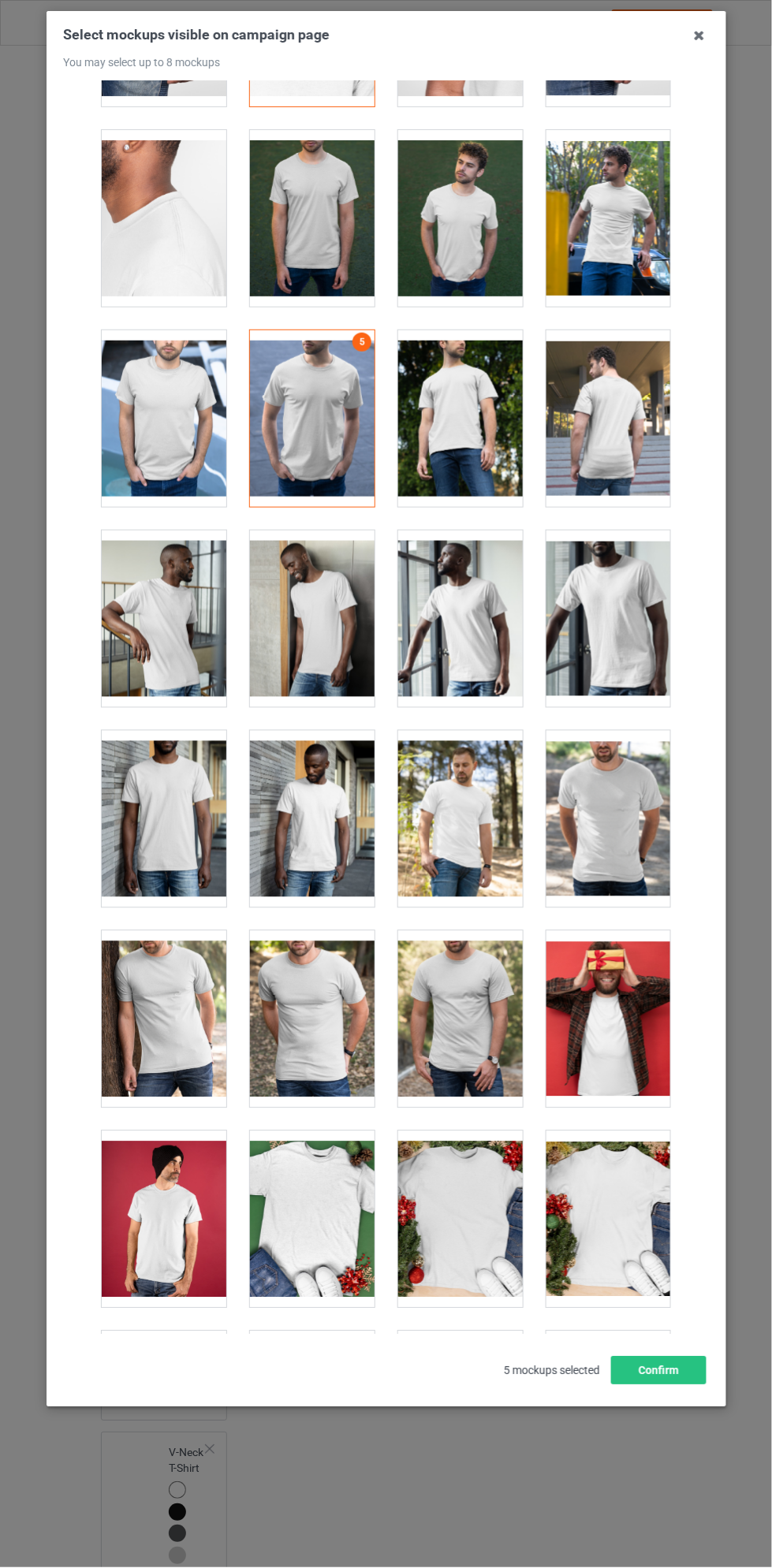
click at [308, 822] on div at bounding box center [312, 819] width 124 height 177
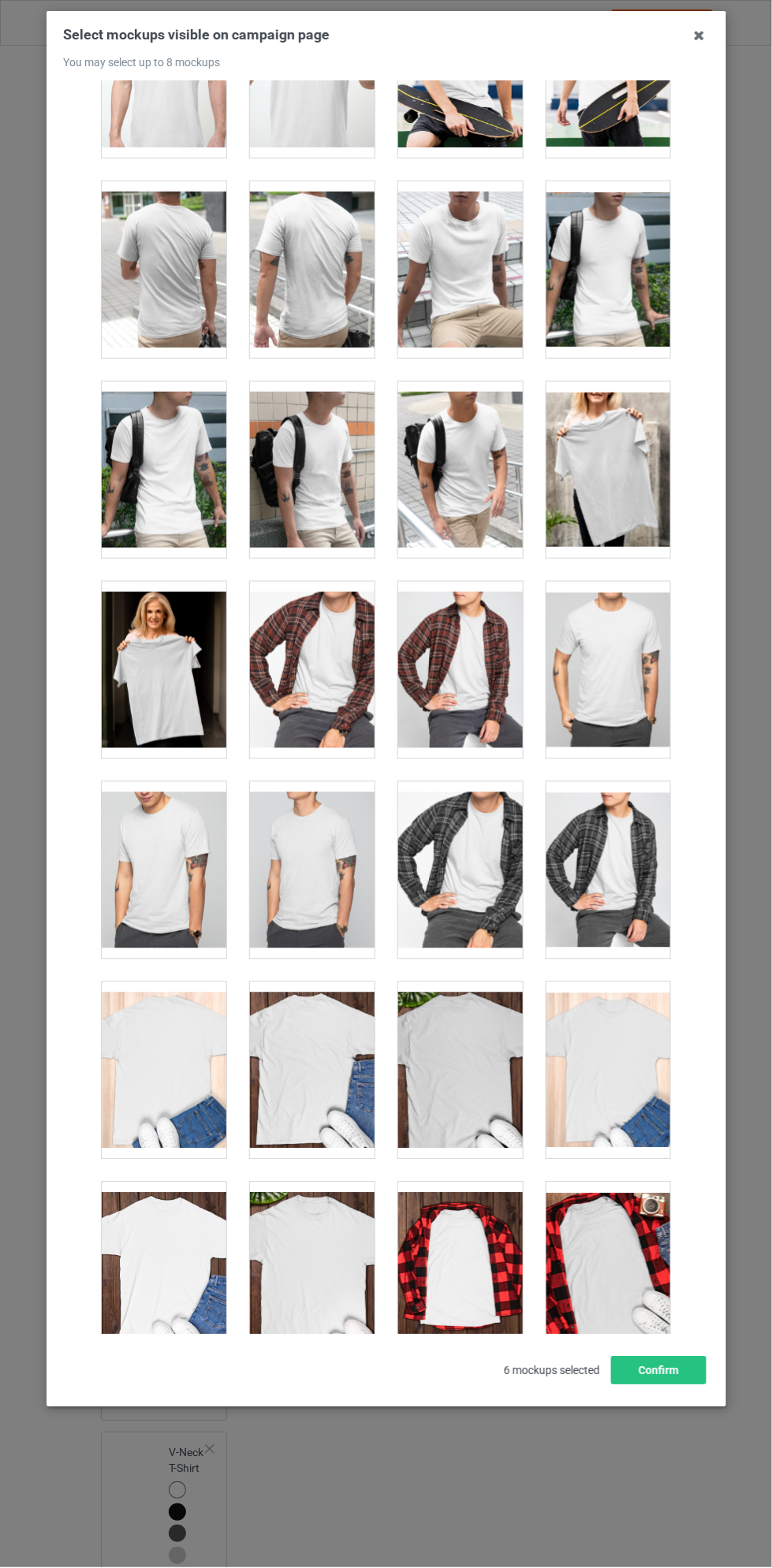
scroll to position [3917, 0]
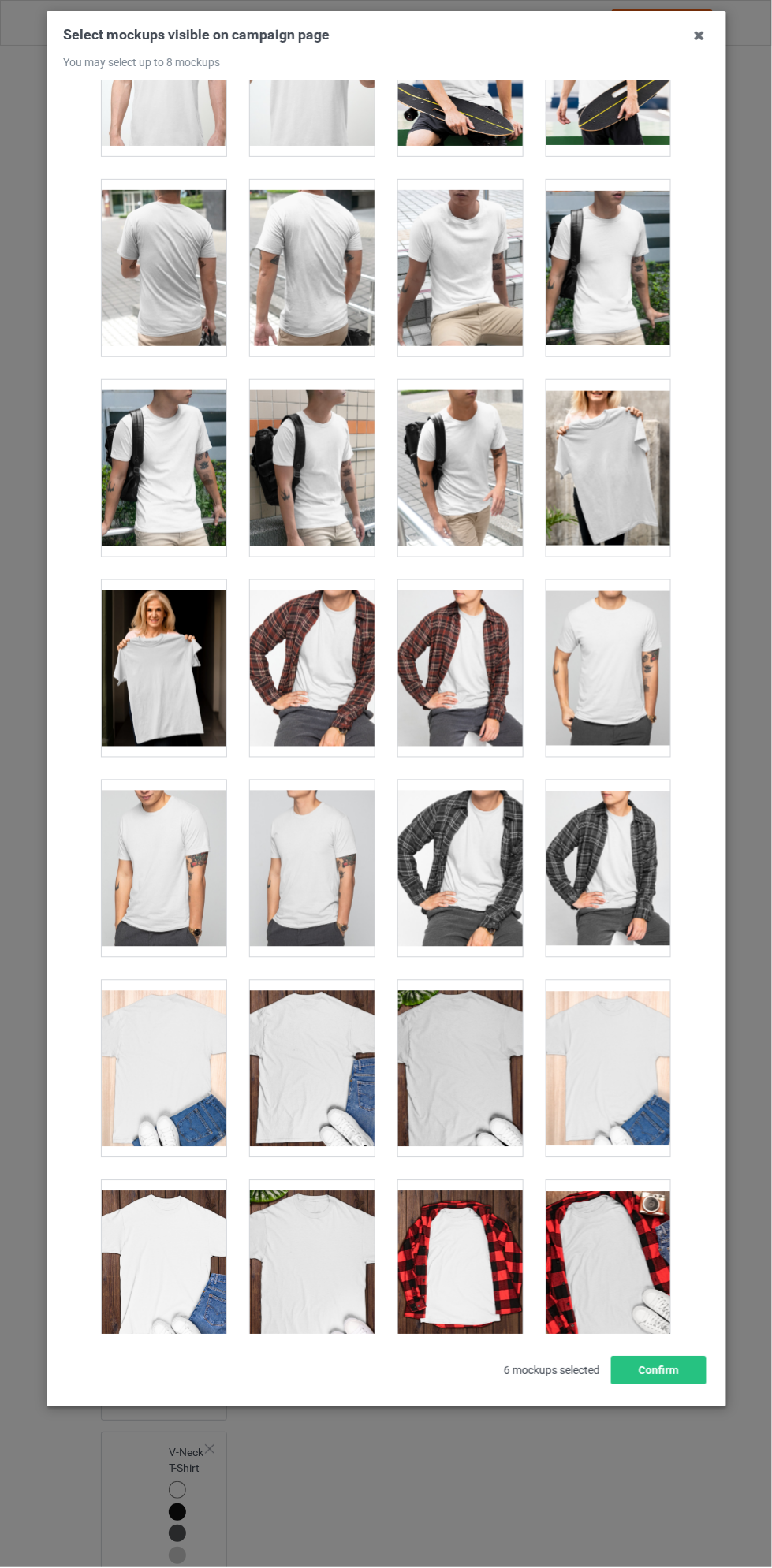
click at [316, 695] on div at bounding box center [312, 668] width 124 height 177
click at [679, 1385] on button "Confirm" at bounding box center [658, 1370] width 95 height 28
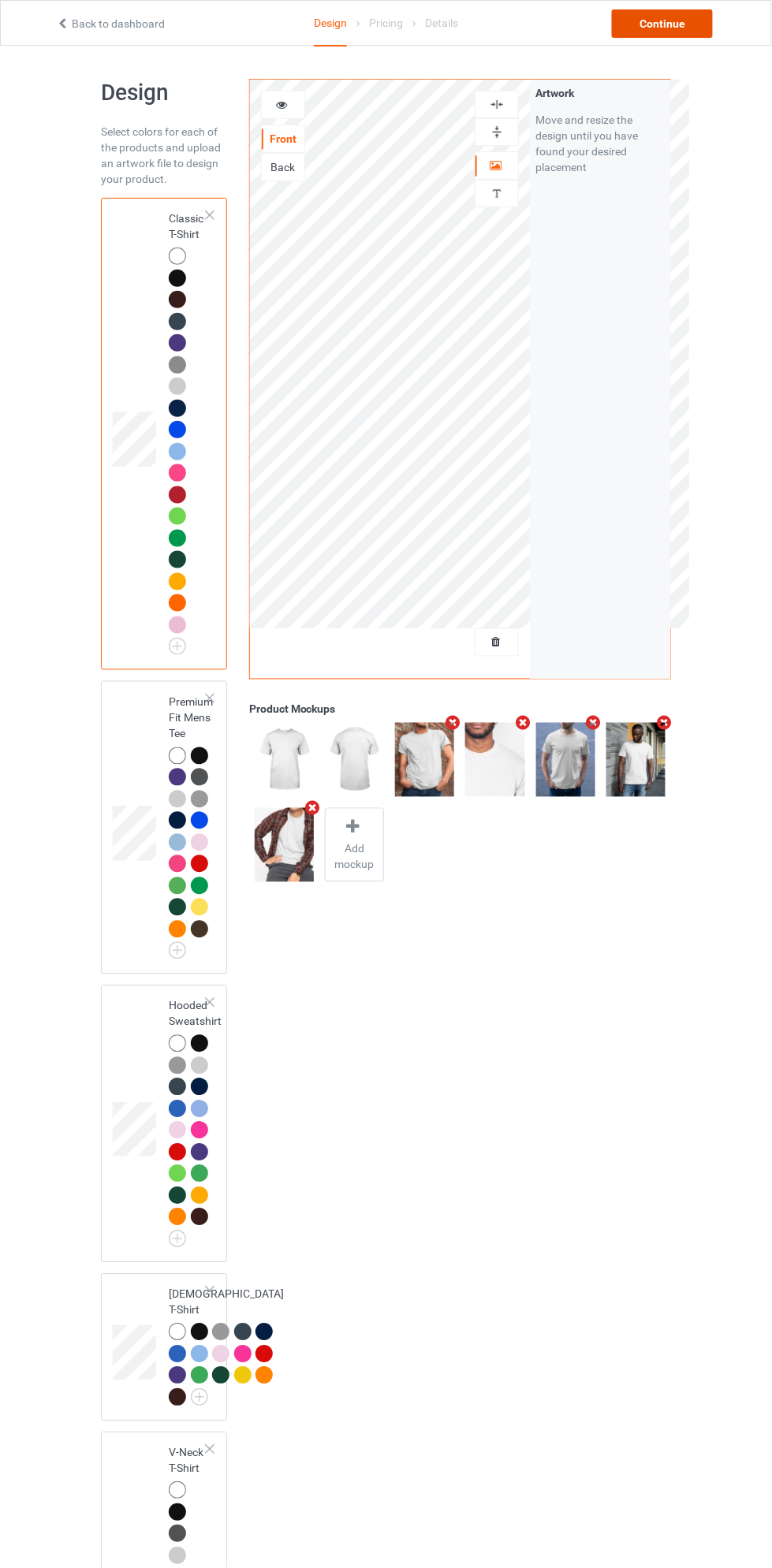
click at [652, 23] on div "Continue" at bounding box center [662, 23] width 101 height 28
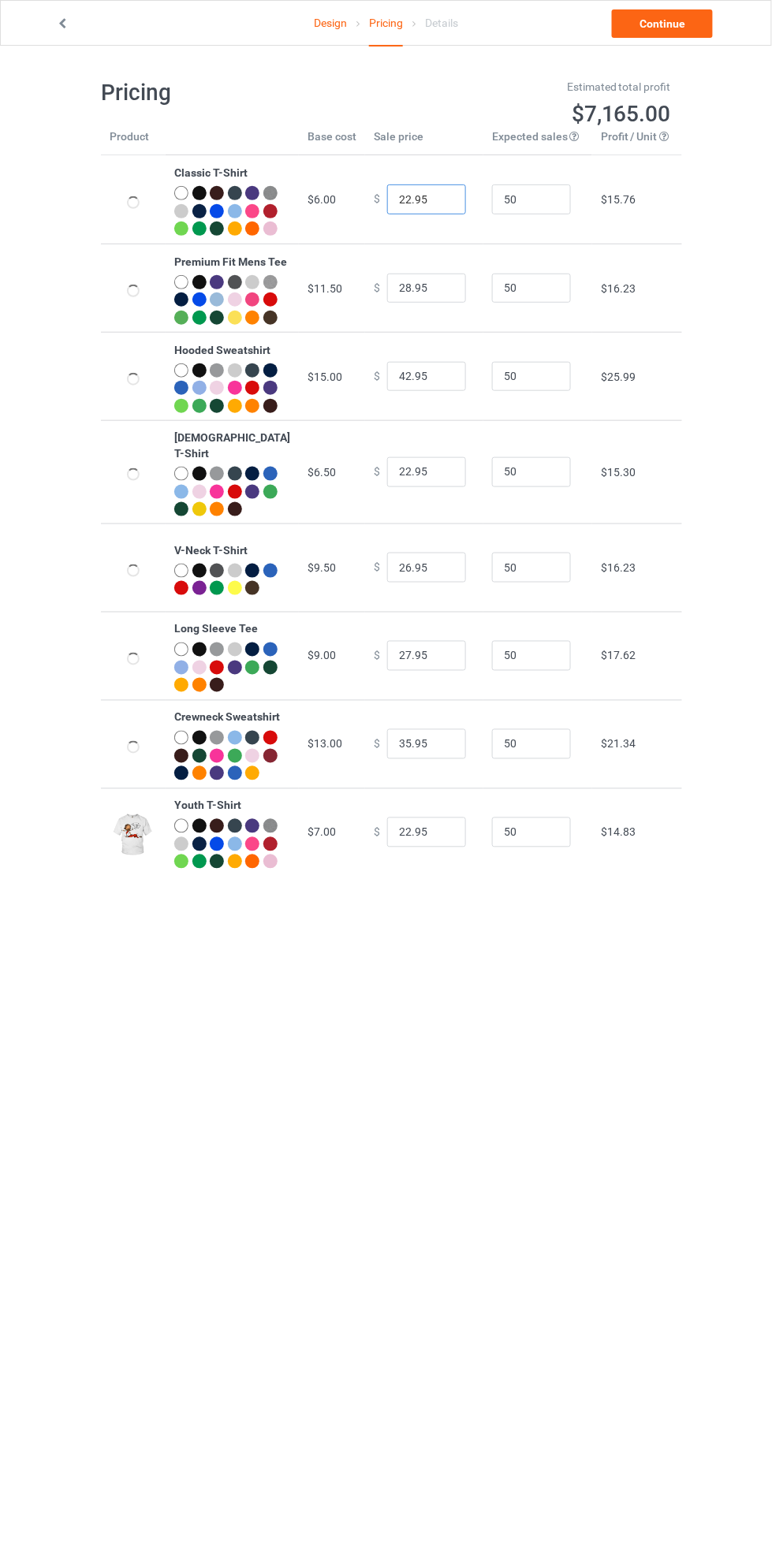
click at [398, 206] on input "22.95" at bounding box center [427, 199] width 79 height 30
type input "18.95"
click at [399, 392] on input "42.95" at bounding box center [427, 376] width 79 height 30
click at [387, 392] on input "42.95" at bounding box center [427, 376] width 79 height 30
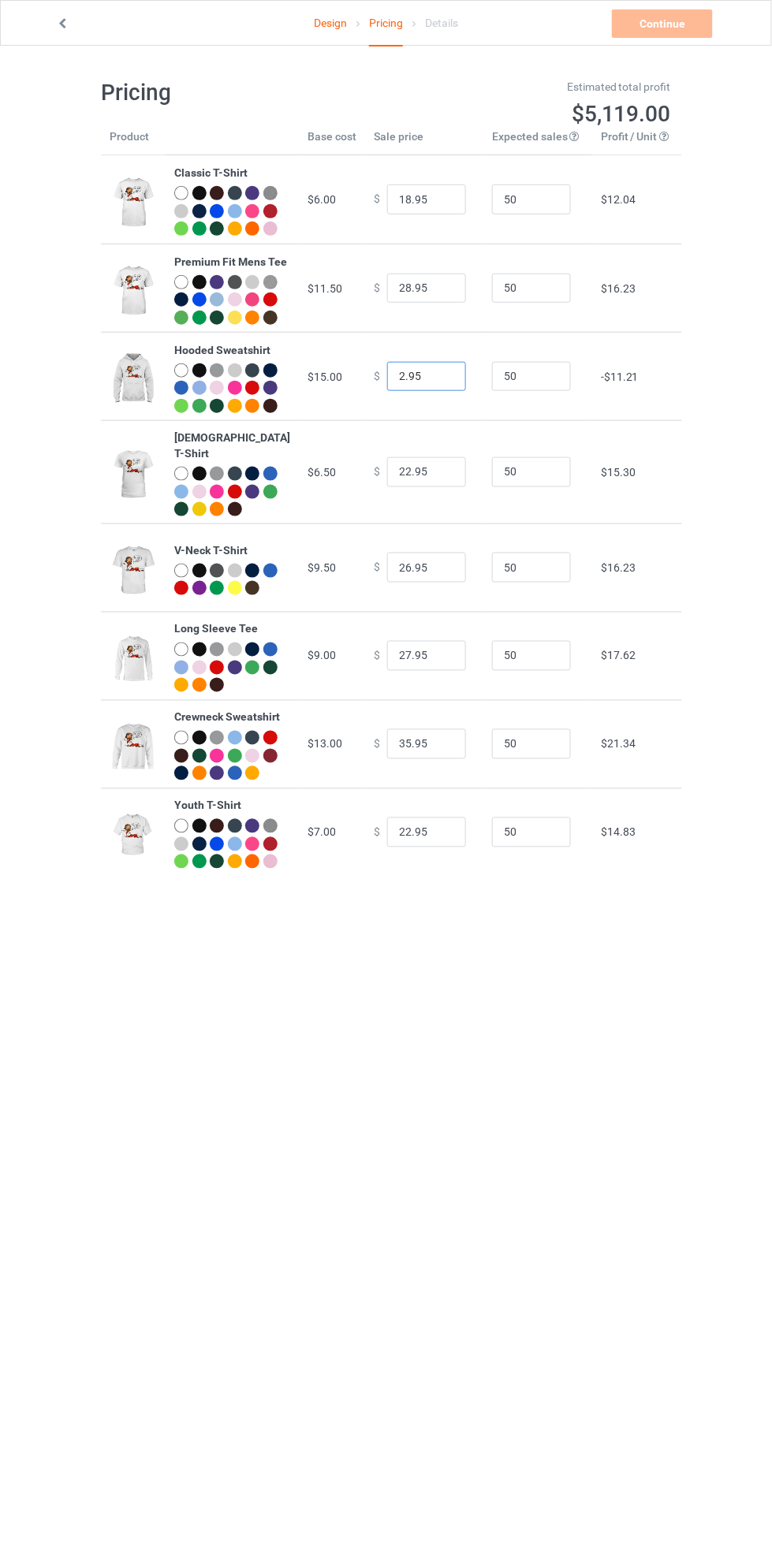
click at [392, 392] on input "2.95" at bounding box center [427, 376] width 79 height 30
click at [387, 392] on input "2.95" at bounding box center [427, 376] width 79 height 30
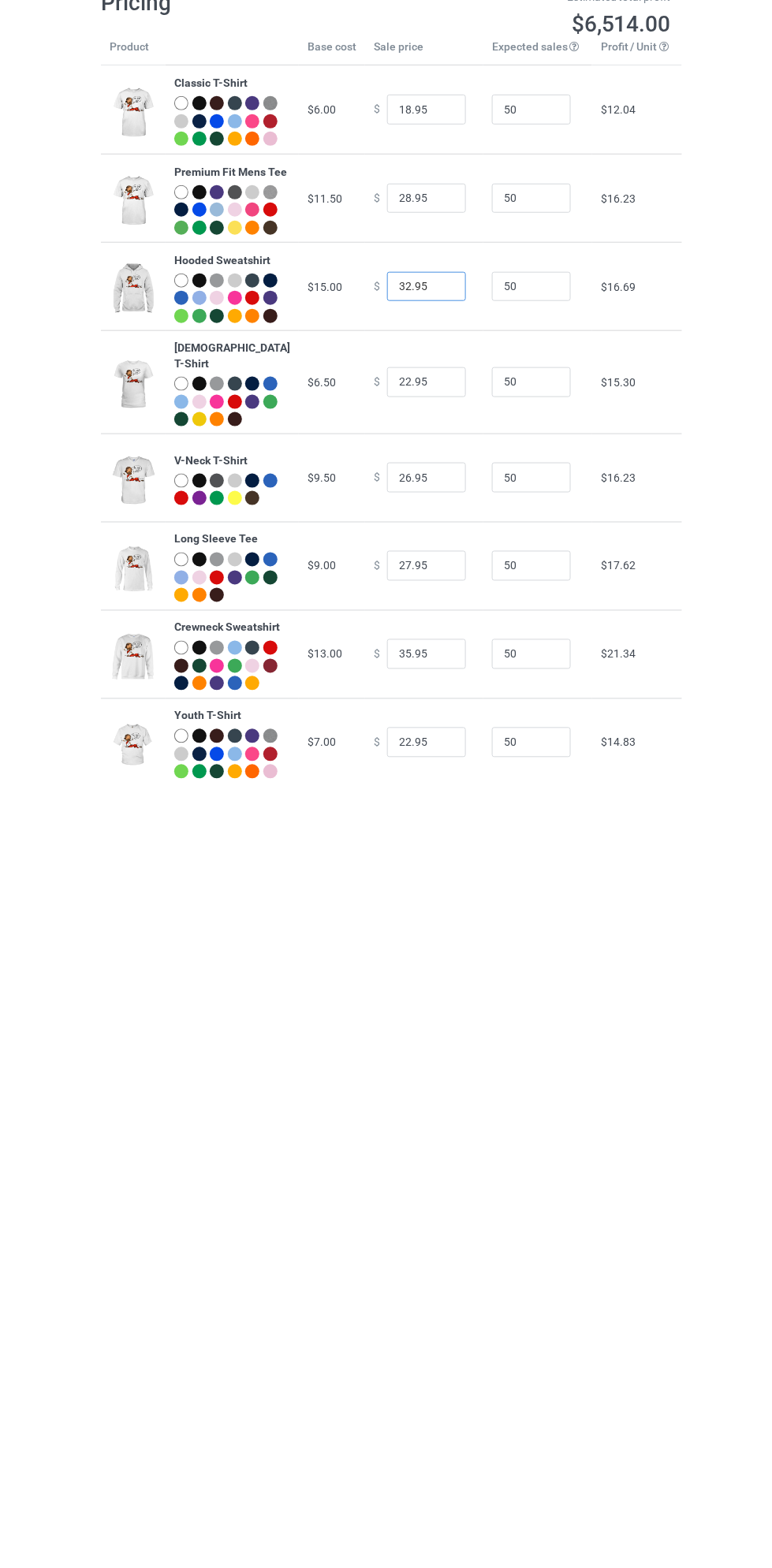
type input "32.95"
click at [399, 847] on input "22.95" at bounding box center [427, 832] width 79 height 30
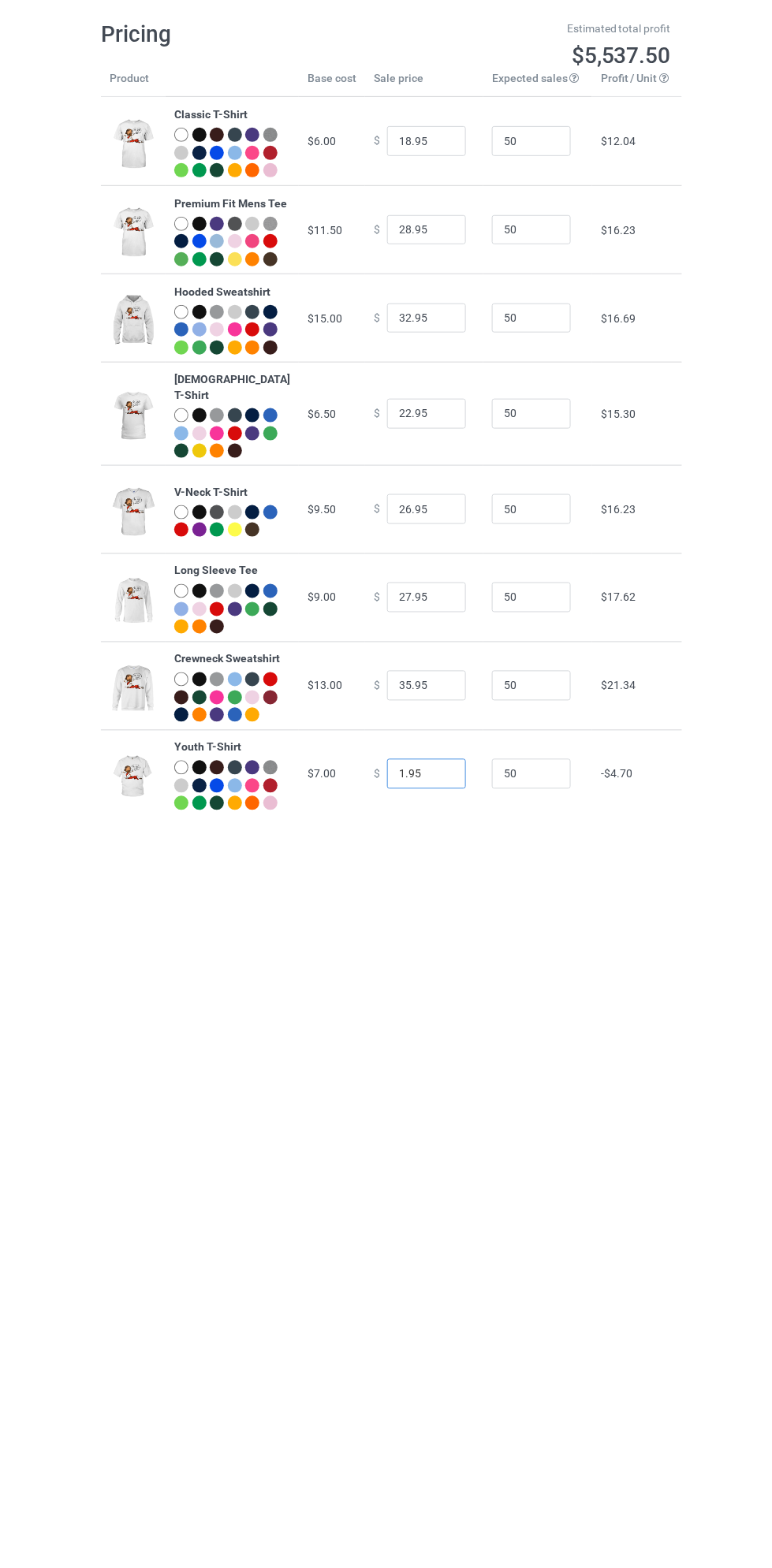
type input "17.95"
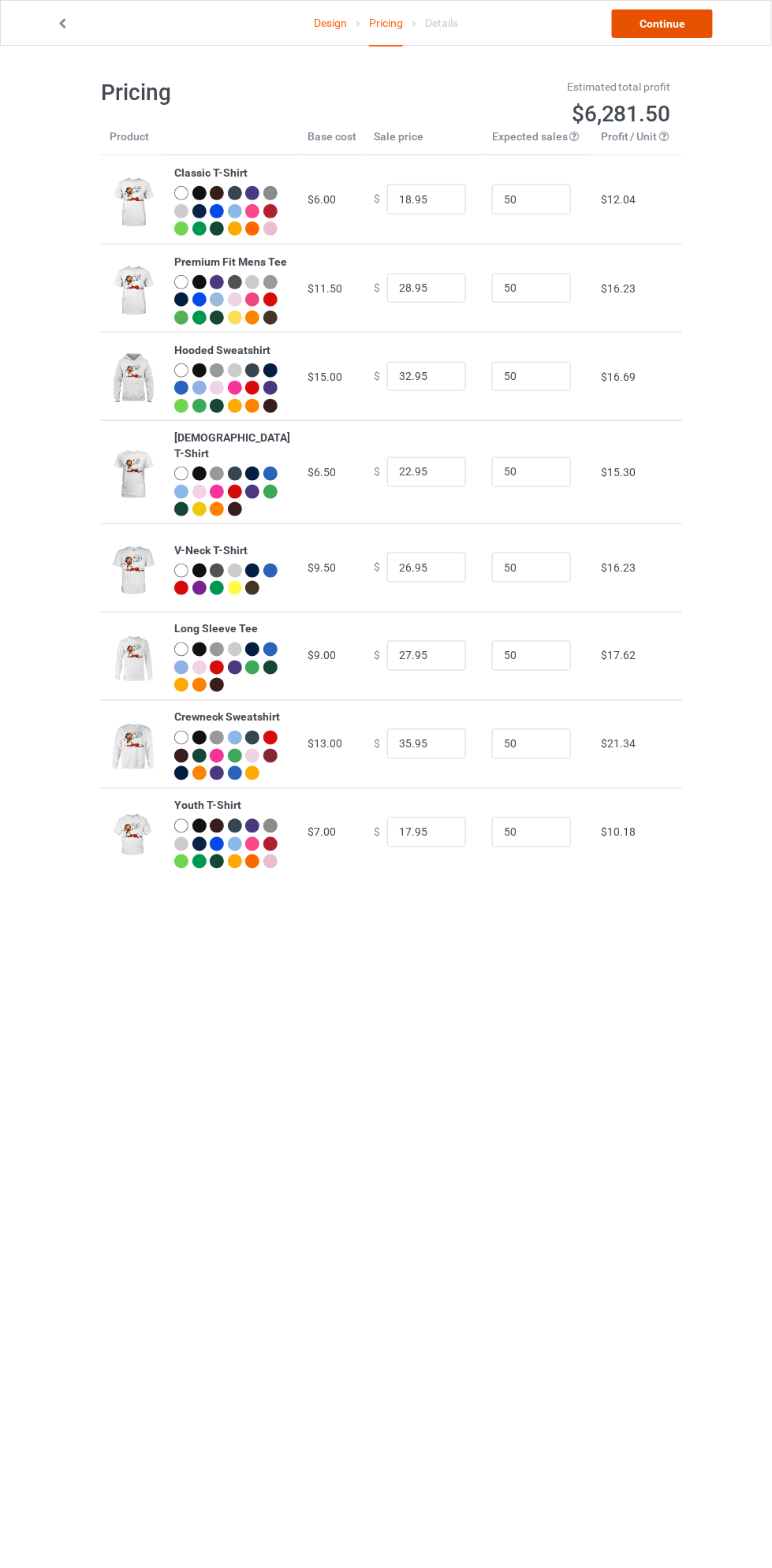
click at [627, 21] on link "Continue" at bounding box center [662, 23] width 101 height 28
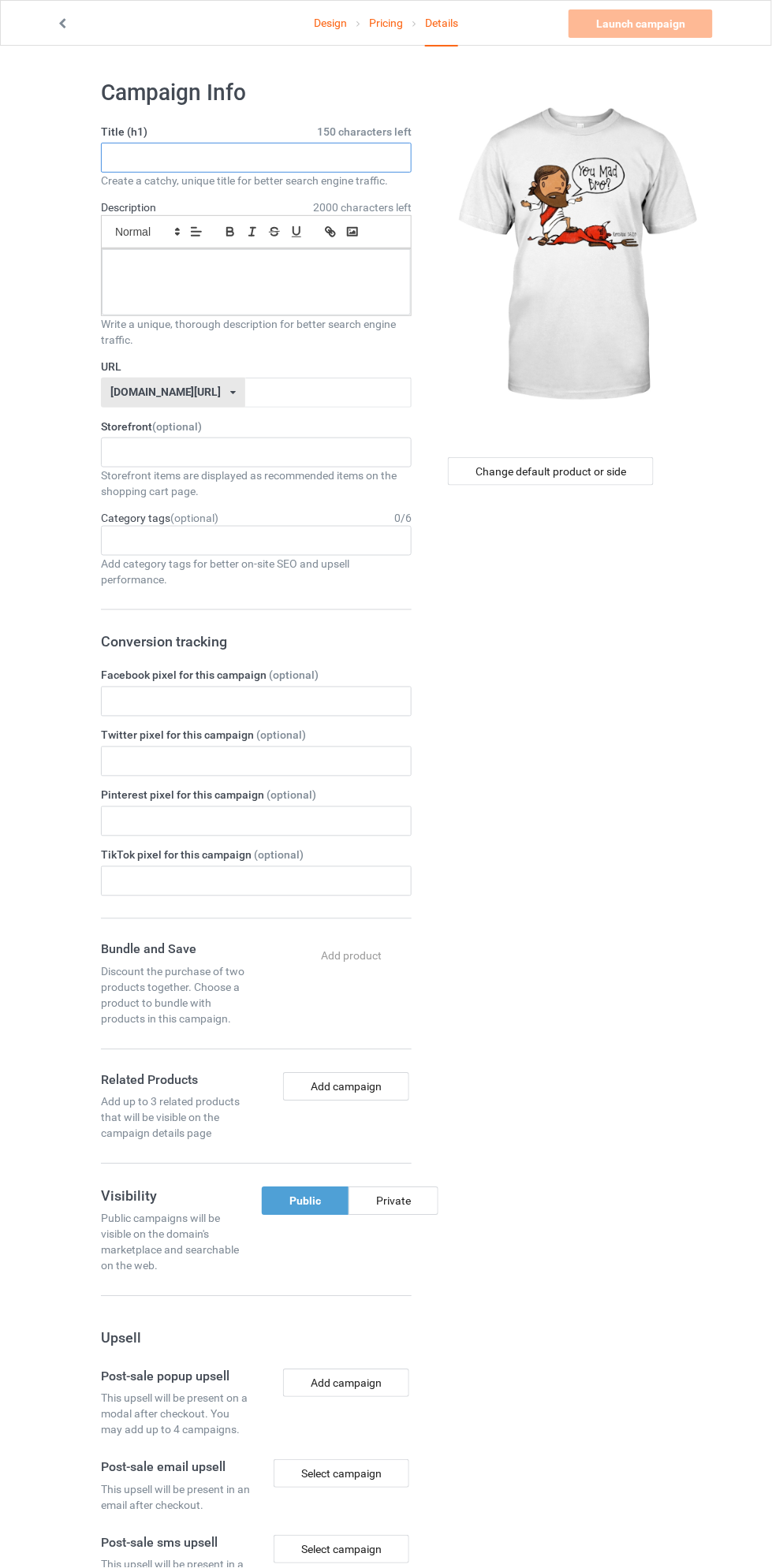
click at [147, 160] on input "text" at bounding box center [256, 158] width 310 height 30
type input "YOU MAD BROO"
click at [133, 296] on div at bounding box center [256, 282] width 309 height 66
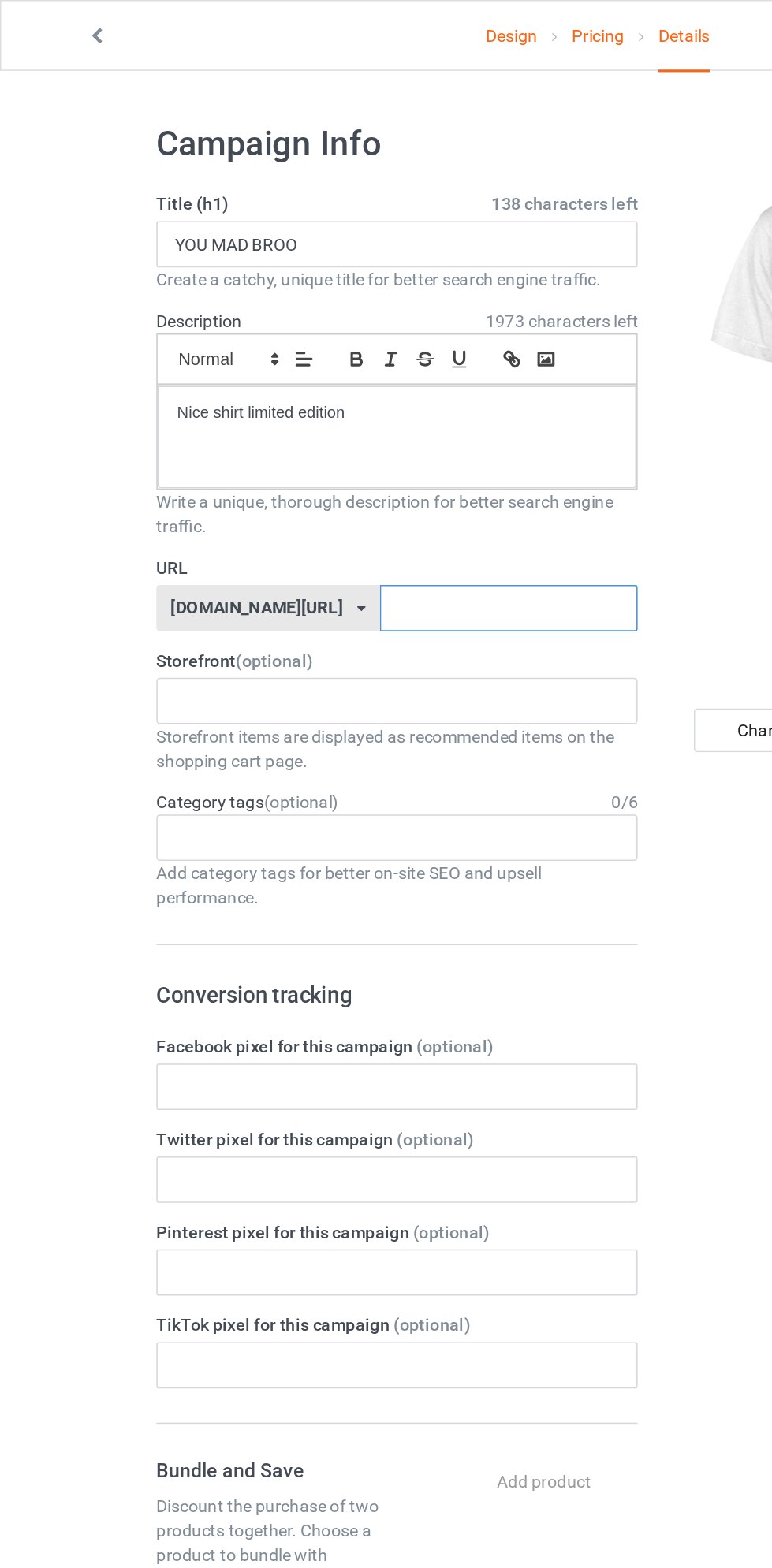
click at [245, 396] on input "text" at bounding box center [328, 392] width 166 height 30
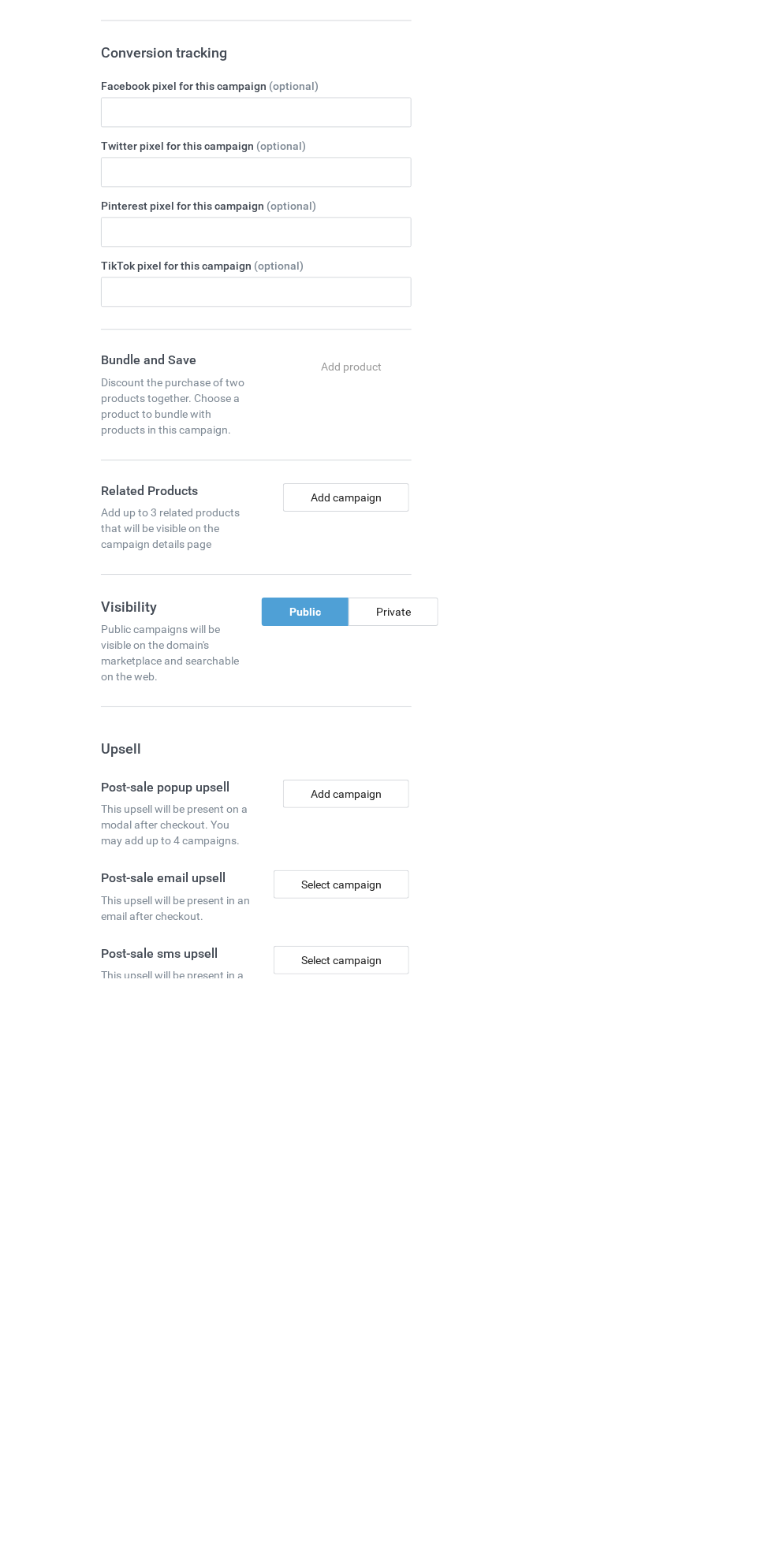
type input "CLICK2WIN"
click at [392, 1098] on button "Add campaign" at bounding box center [345, 1086] width 126 height 28
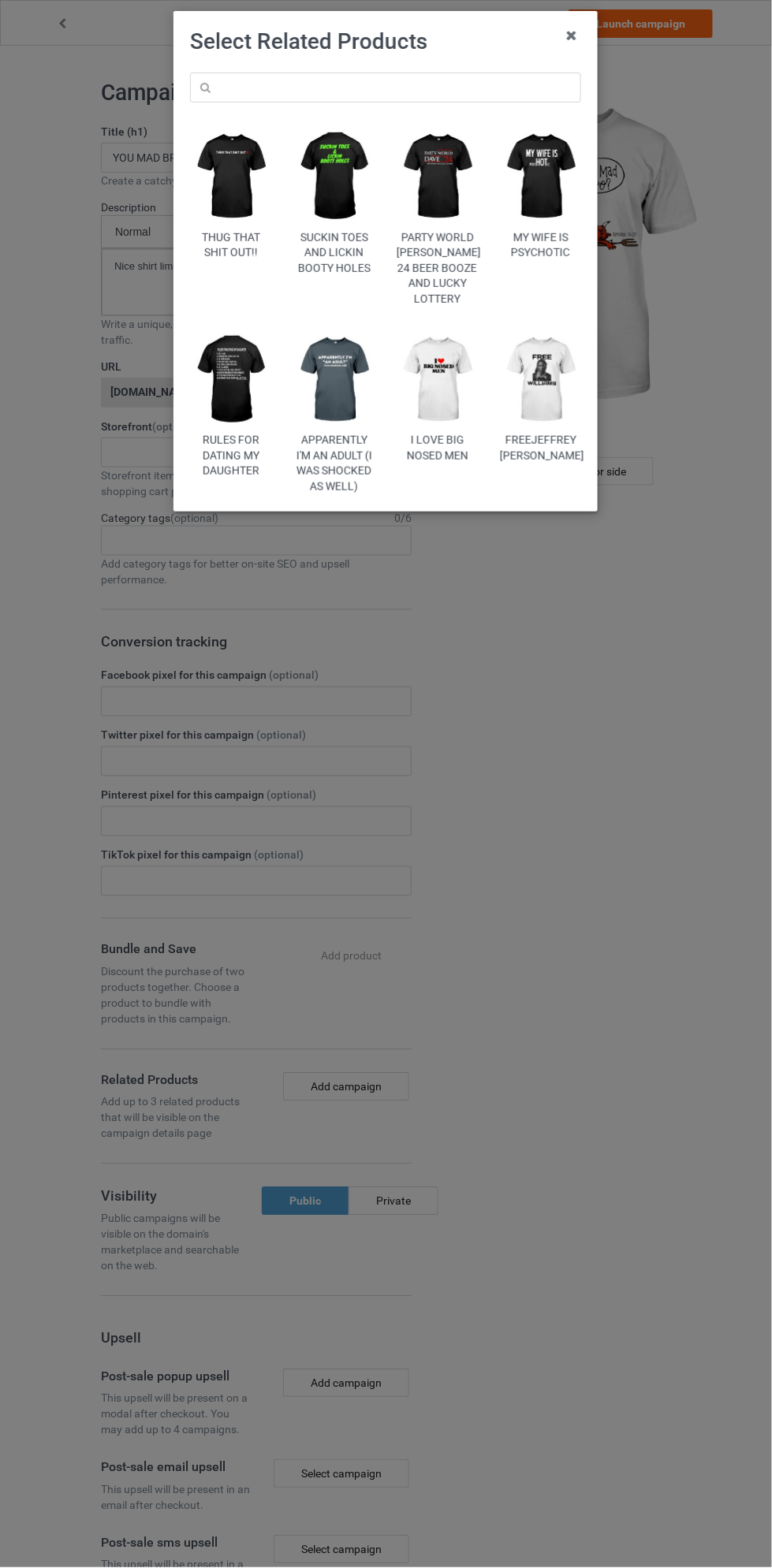
click at [563, 163] on img at bounding box center [541, 177] width 81 height 102
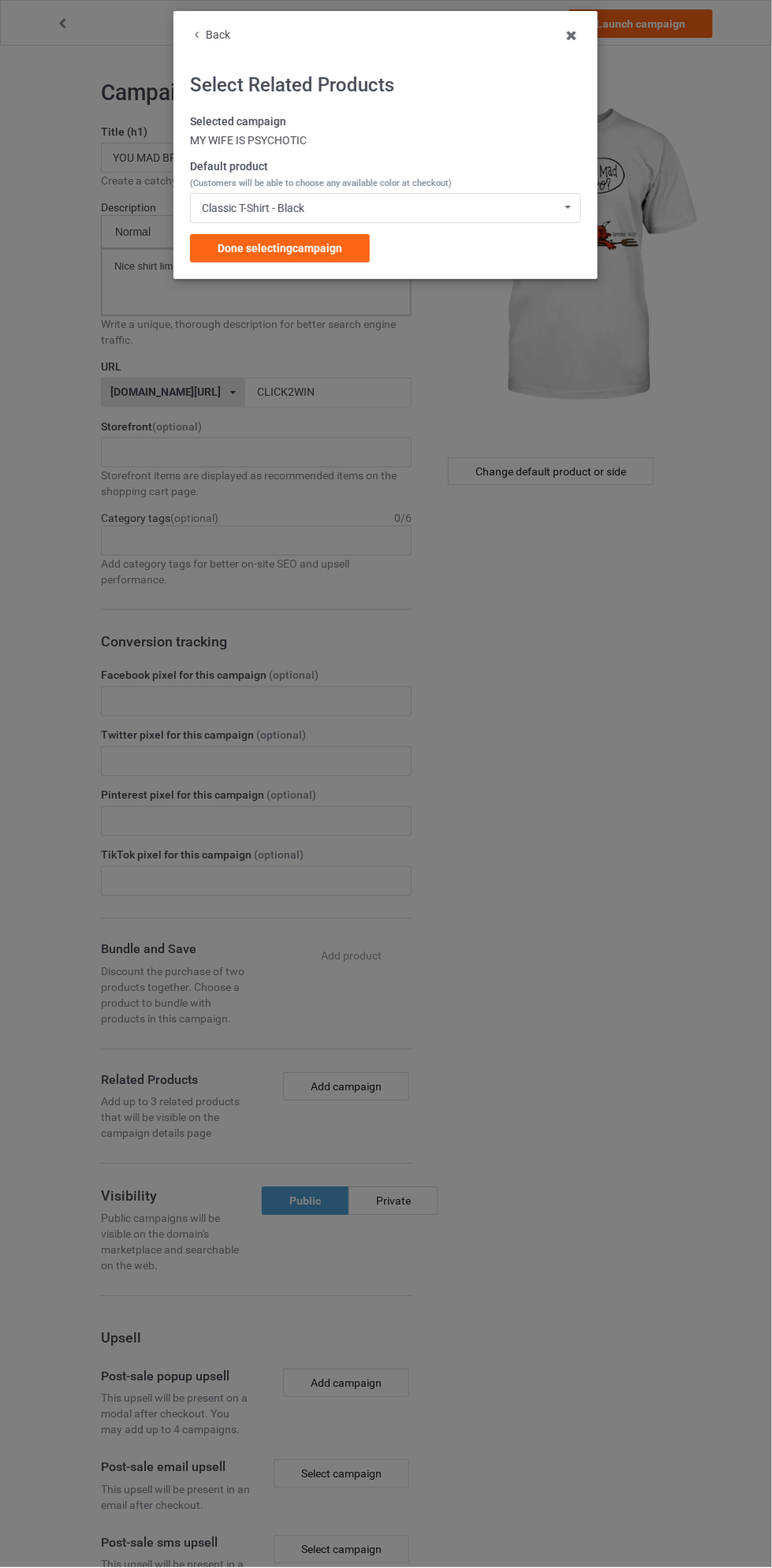
click at [344, 249] on div "Done selecting campaign" at bounding box center [280, 248] width 180 height 28
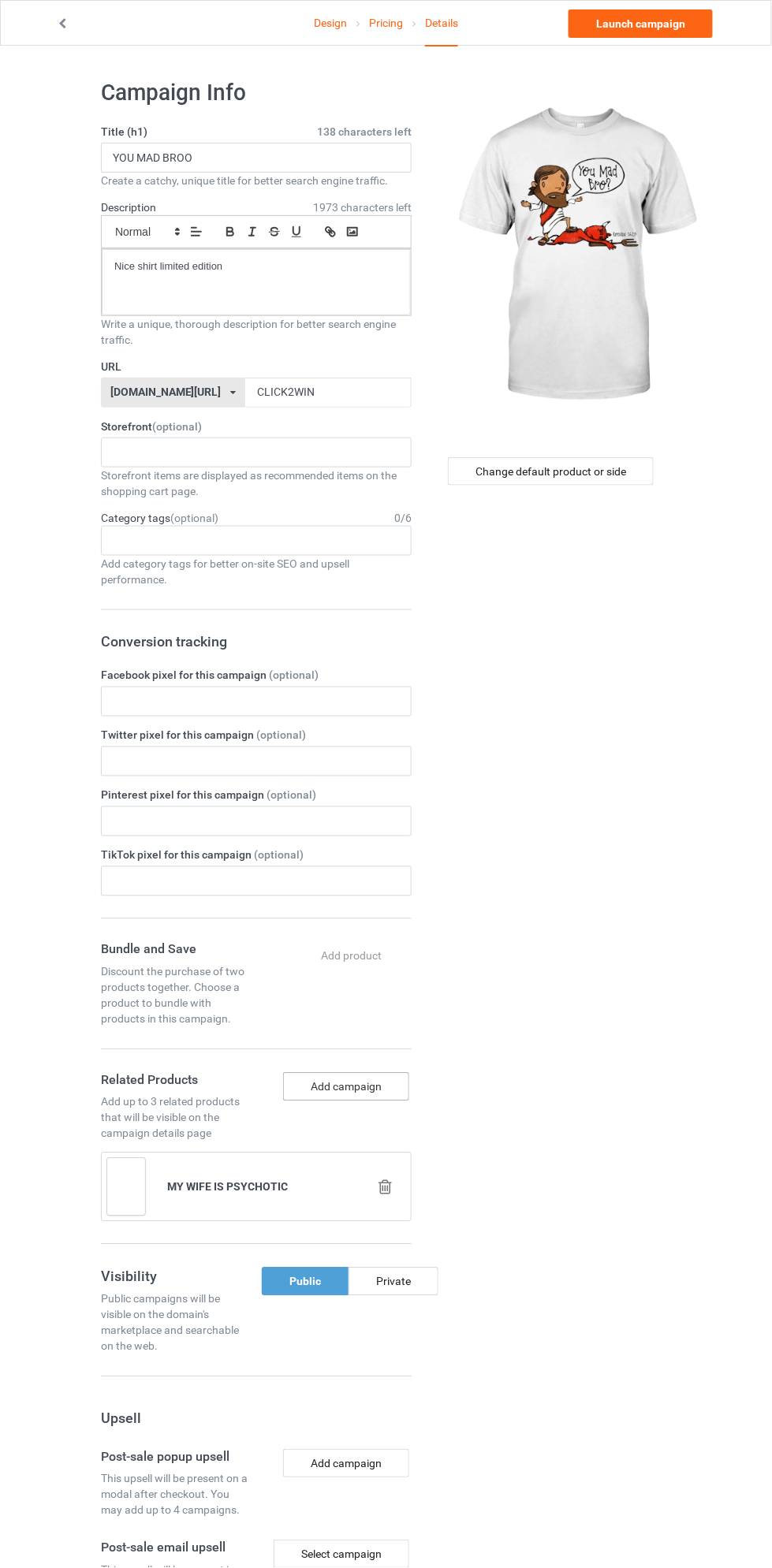
click at [389, 1076] on button "Add campaign" at bounding box center [345, 1086] width 126 height 28
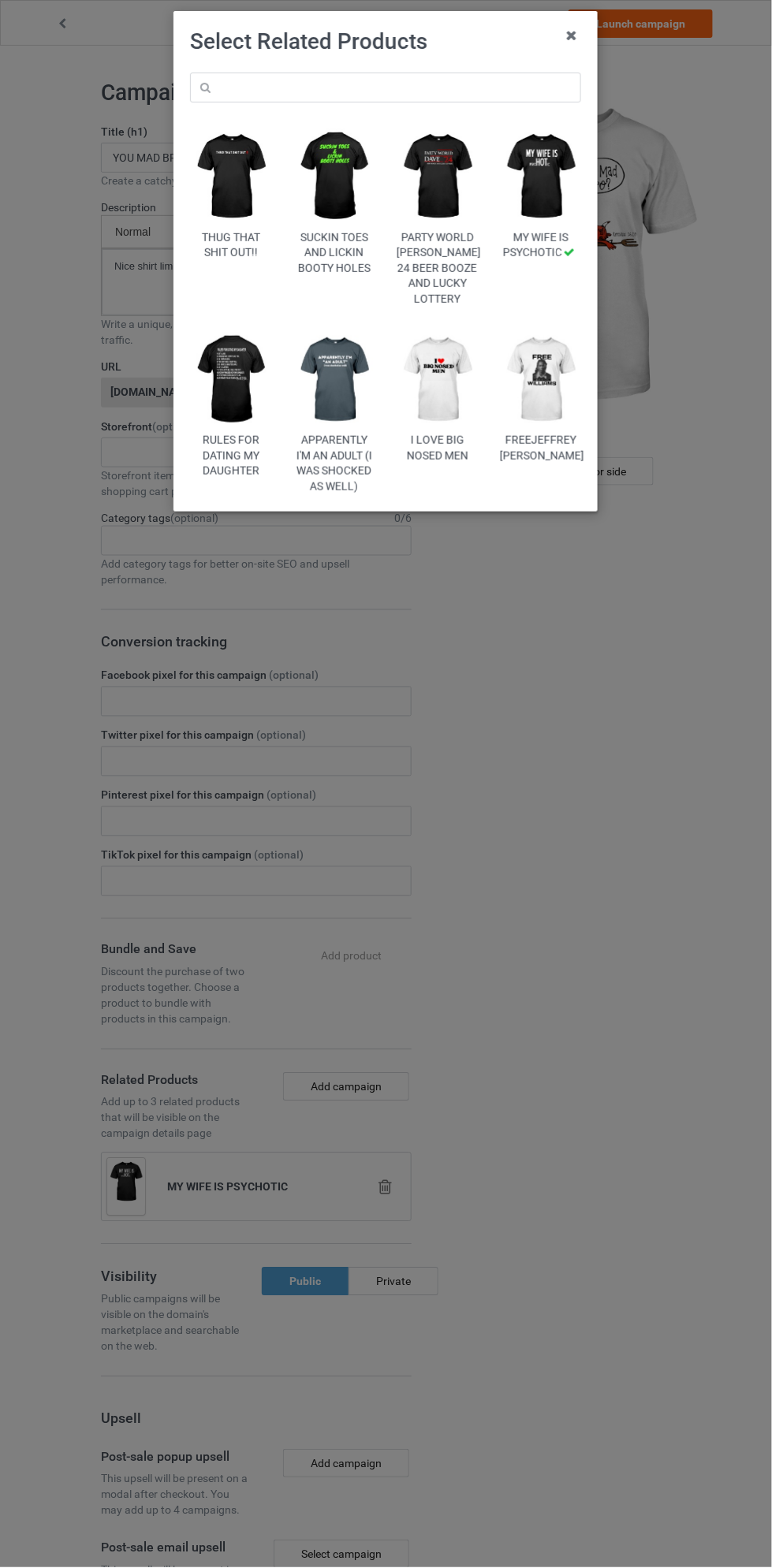
click at [453, 376] on img at bounding box center [437, 380] width 81 height 102
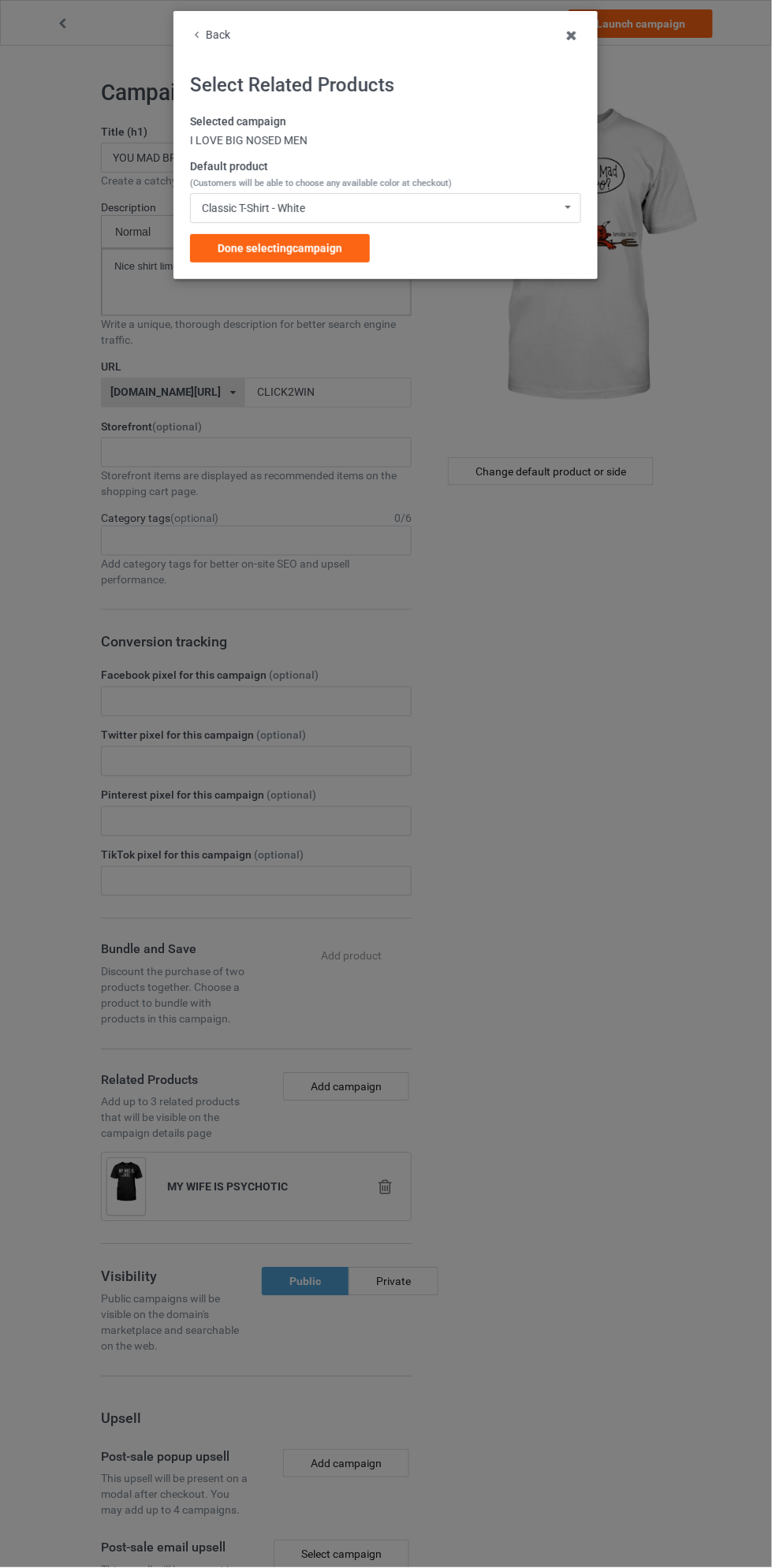
click at [369, 261] on div "Done selecting campaign" at bounding box center [280, 248] width 180 height 28
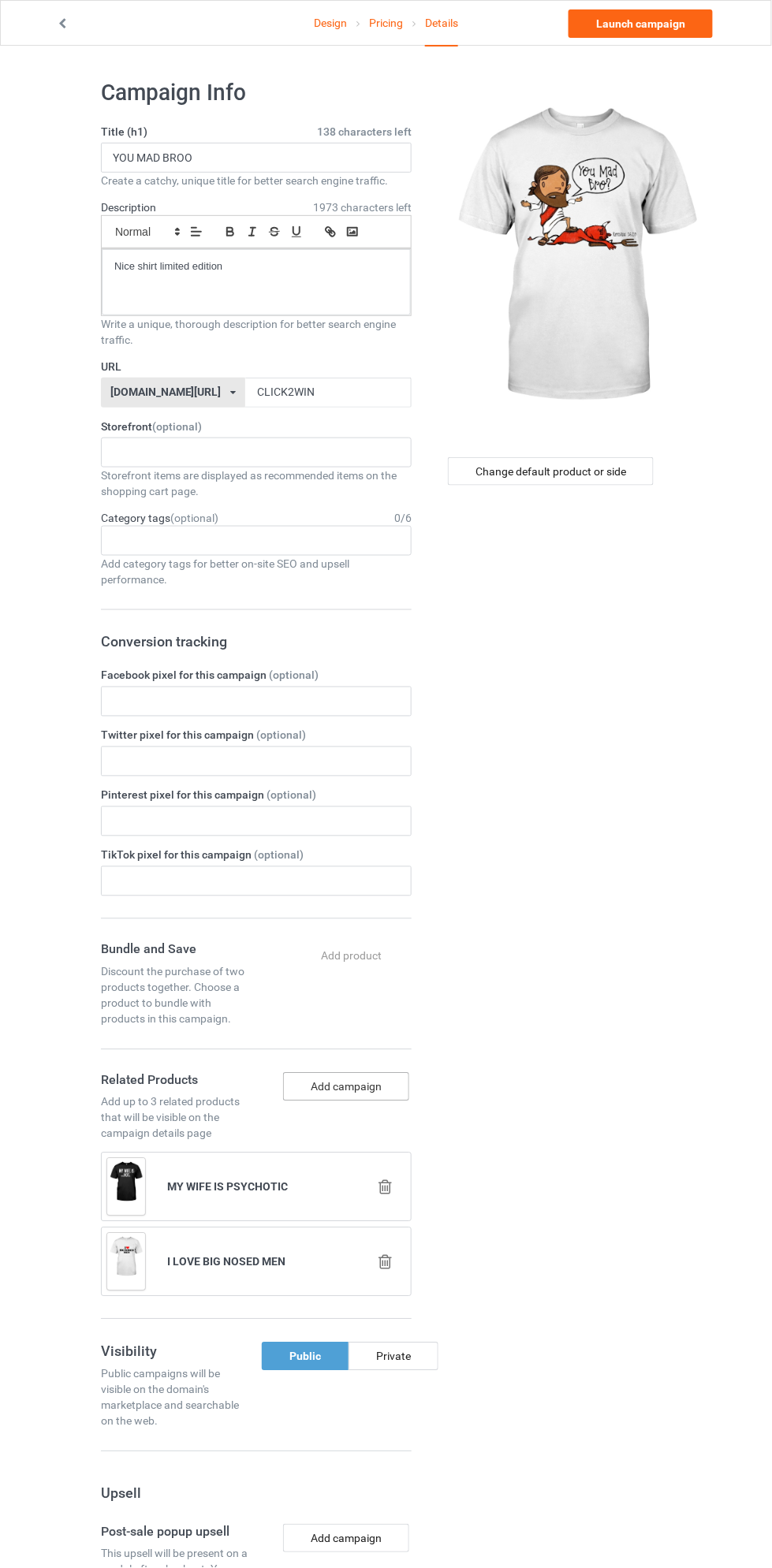
click at [389, 1092] on button "Add campaign" at bounding box center [345, 1086] width 126 height 28
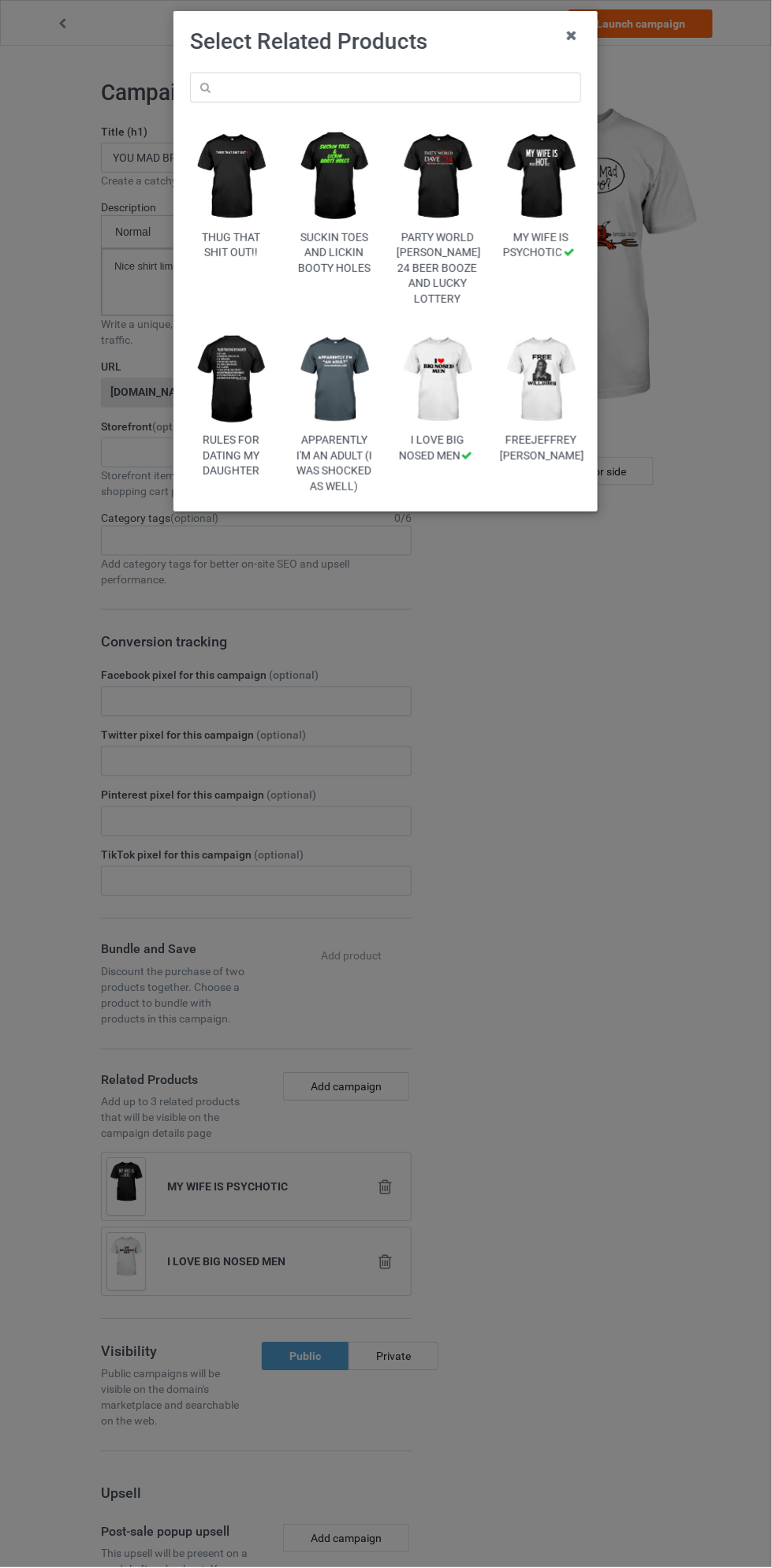
click at [536, 416] on img at bounding box center [541, 380] width 81 height 102
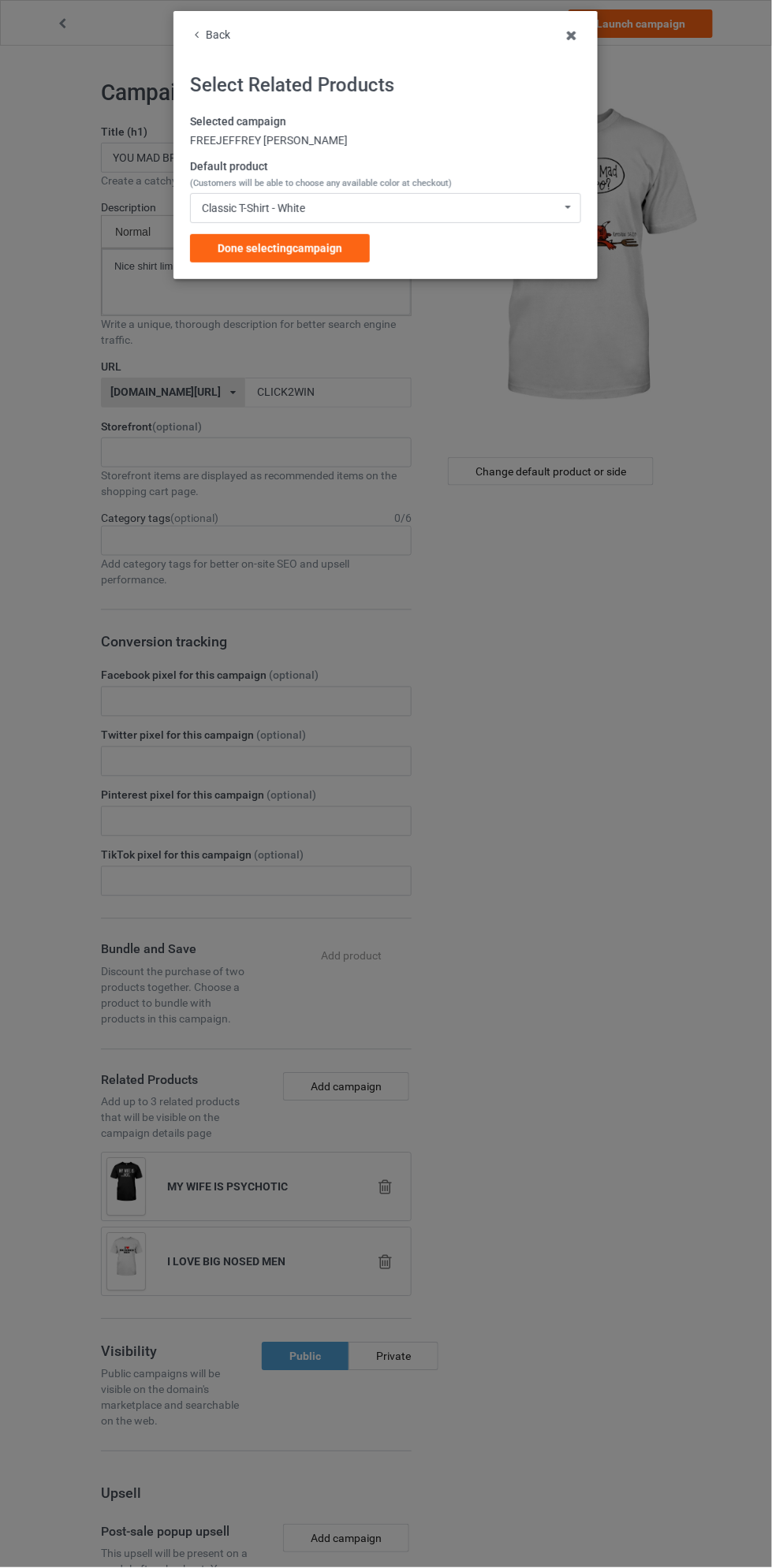
click at [321, 259] on div "Done selecting campaign" at bounding box center [280, 248] width 180 height 28
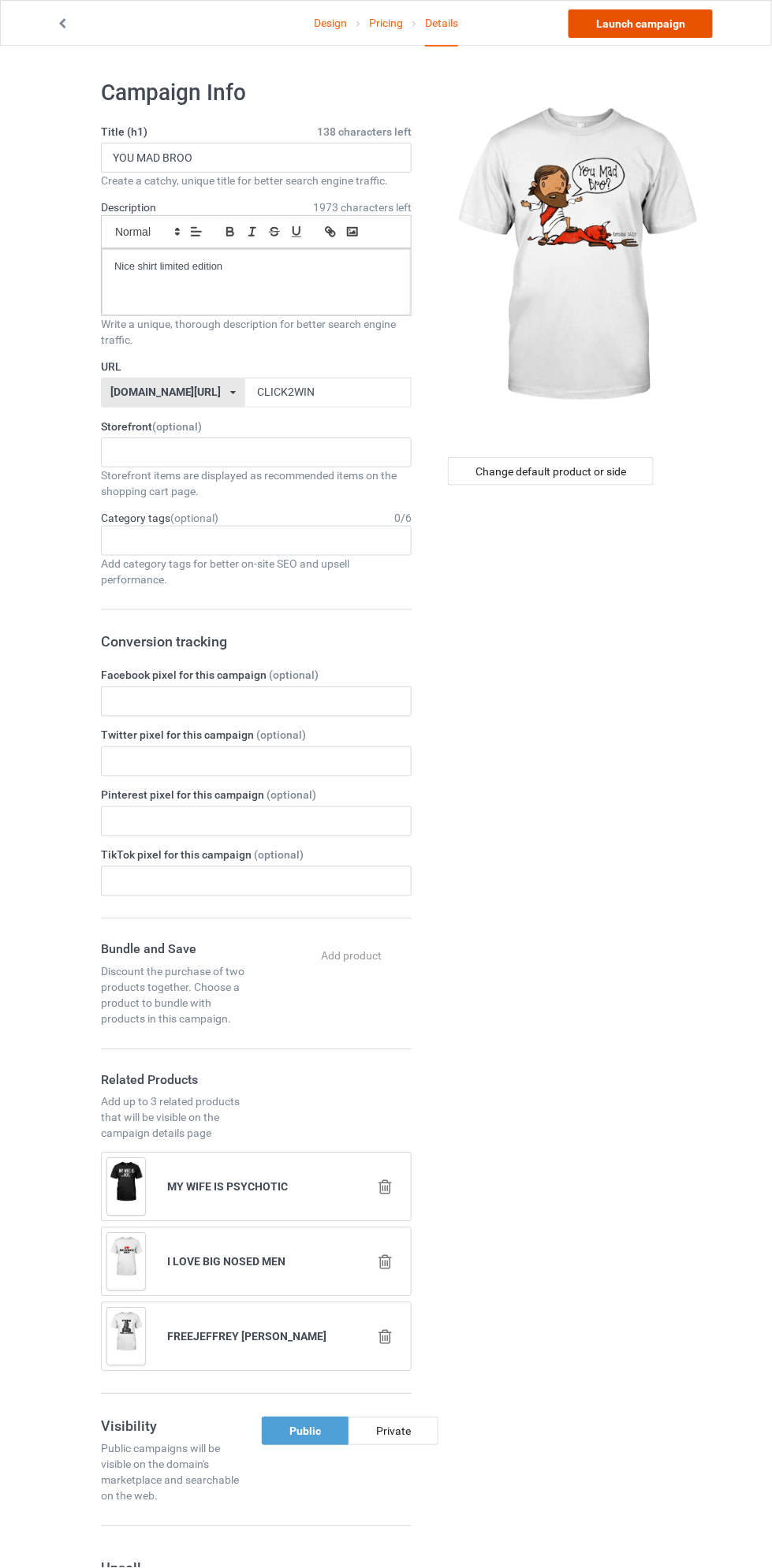
click at [690, 22] on link "Launch campaign" at bounding box center [640, 23] width 144 height 28
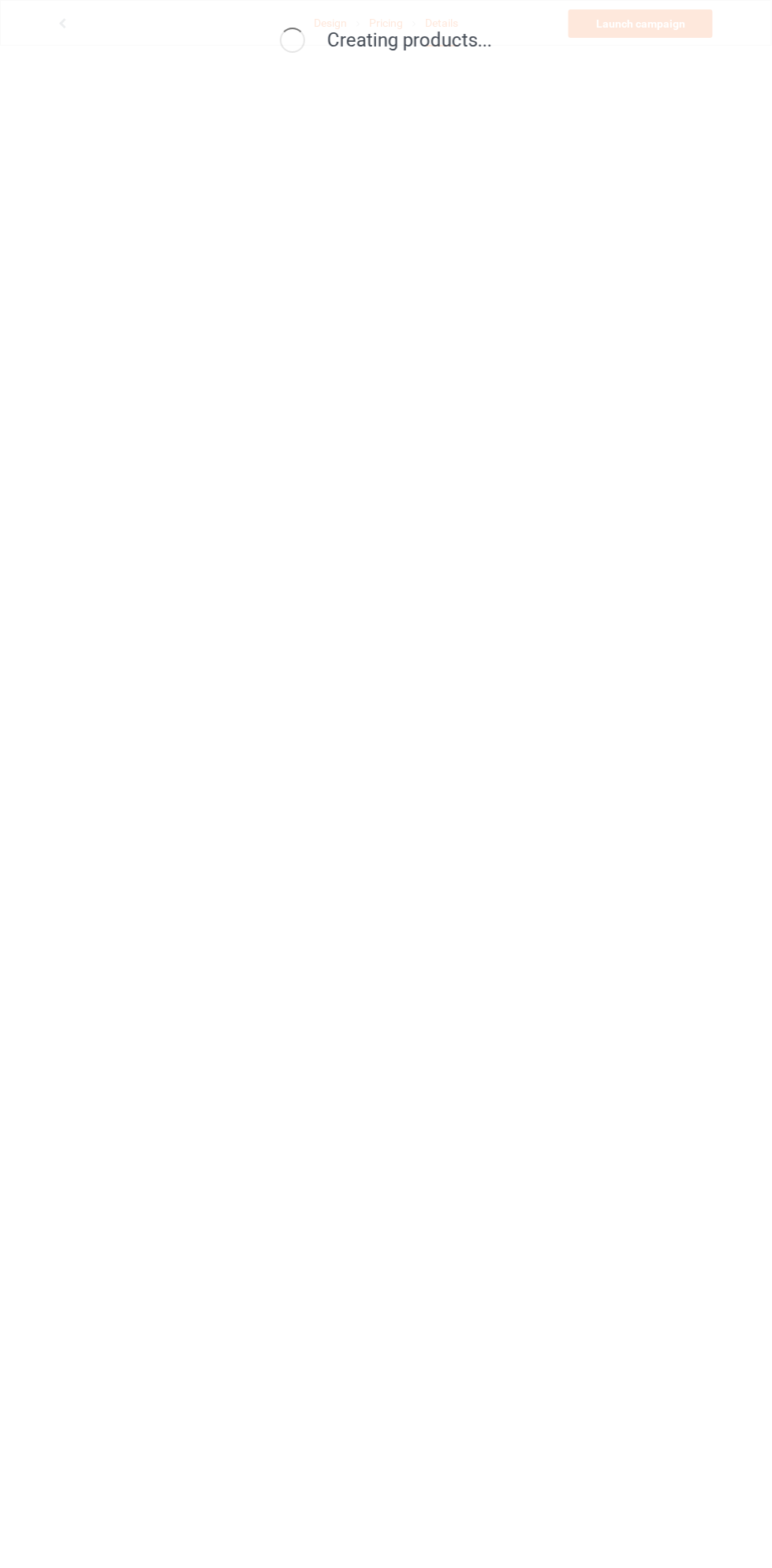
click at [462, 1188] on div "Creating products..." at bounding box center [386, 784] width 772 height 1568
click at [454, 1177] on div "Creating products..." at bounding box center [386, 784] width 772 height 1568
click at [585, 733] on div "Creating products..." at bounding box center [386, 784] width 772 height 1568
click at [507, 823] on div "Creating designs..." at bounding box center [386, 784] width 772 height 1568
click at [493, 891] on div "Creating products..." at bounding box center [386, 784] width 772 height 1568
